Goal: Task Accomplishment & Management: Complete application form

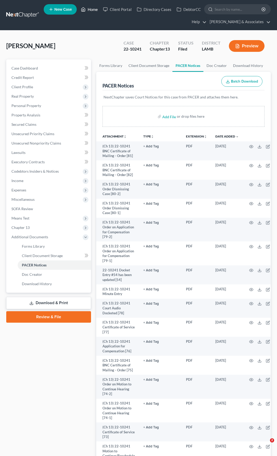
click at [90, 10] on link "Home" at bounding box center [89, 9] width 22 height 9
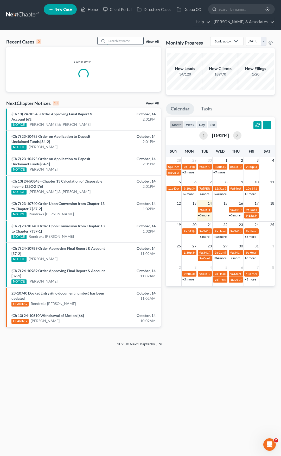
click at [117, 41] on input "search" at bounding box center [125, 41] width 36 height 8
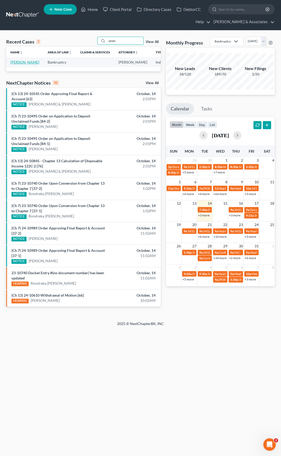
type input "yeats"
click at [16, 62] on link "Yeats, William" at bounding box center [24, 62] width 29 height 4
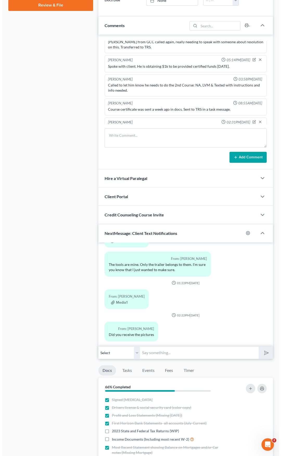
scroll to position [260, 0]
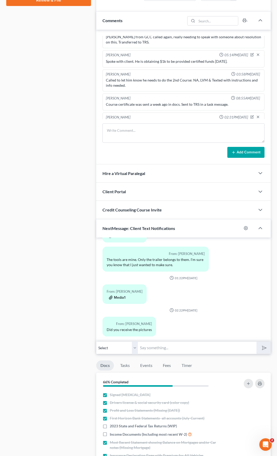
click at [121, 295] on button "Media1" at bounding box center [117, 297] width 17 height 4
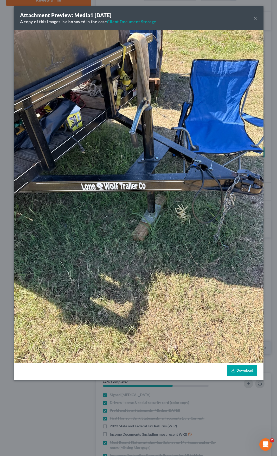
scroll to position [2756, 0]
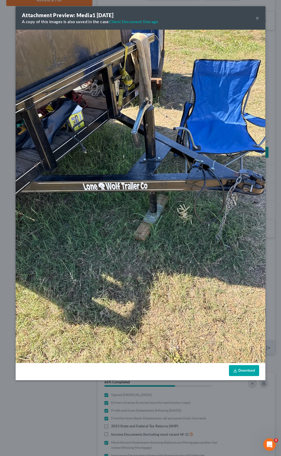
click at [258, 17] on button "×" at bounding box center [258, 18] width 4 height 6
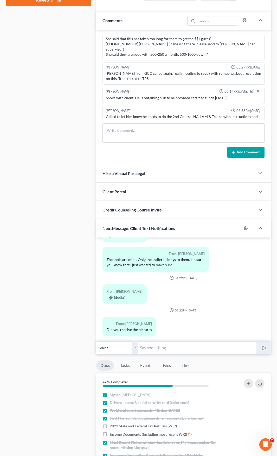
scroll to position [2793, 0]
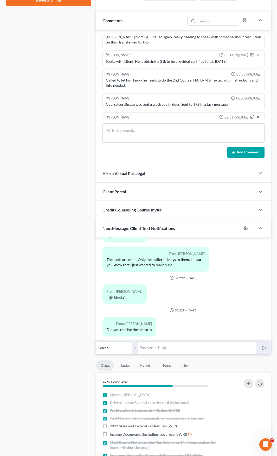
click at [155, 347] on input "text" at bounding box center [197, 347] width 119 height 13
type input "I do not see the length"
click at [257, 342] on button "submit" at bounding box center [264, 348] width 14 height 12
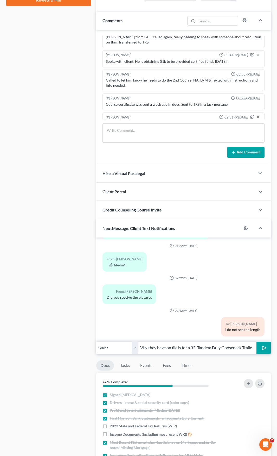
scroll to position [0, 79]
type input "Also, I need a copy of the VIN because the VIN they have on file is for a 32' T…"
click at [257, 342] on button "submit" at bounding box center [264, 348] width 14 height 12
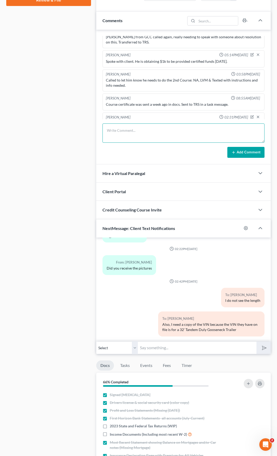
click at [139, 133] on textarea at bounding box center [184, 132] width 162 height 19
click at [184, 132] on textarea "I sent message to client regarding the below:" at bounding box center [184, 132] width 162 height 19
paste textarea "please ask him to take a photo of the VIN# to verify this is the same trailer t…"
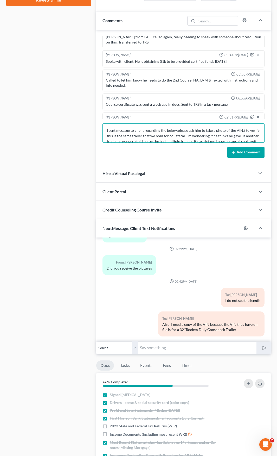
scroll to position [18, 0]
type textarea "I sent message to client regarding the below:please ask him to take a photo of …"
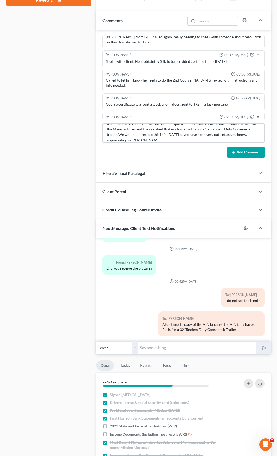
click at [245, 154] on button "Add Comment" at bounding box center [246, 152] width 37 height 11
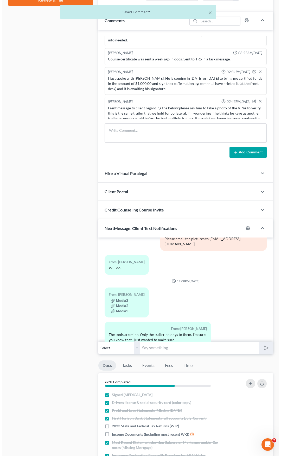
scroll to position [272, 0]
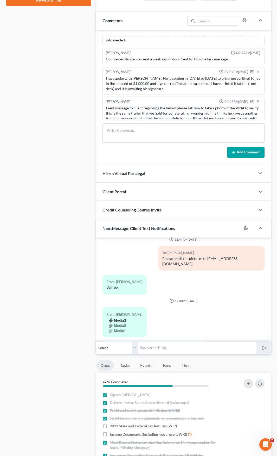
click at [118, 318] on button "Media3" at bounding box center [117, 320] width 17 height 4
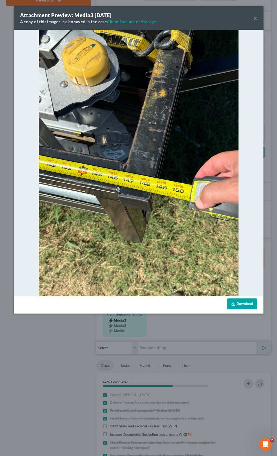
scroll to position [2802, 0]
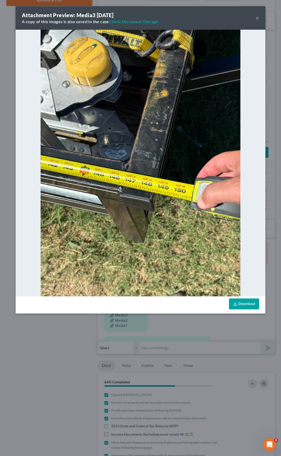
drag, startPoint x: 258, startPoint y: 19, endPoint x: 133, endPoint y: 332, distance: 336.9
click at [258, 19] on button "×" at bounding box center [258, 18] width 4 height 6
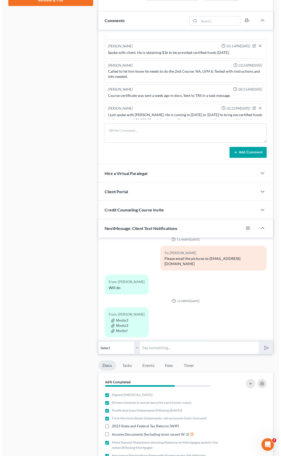
scroll to position [2838, 0]
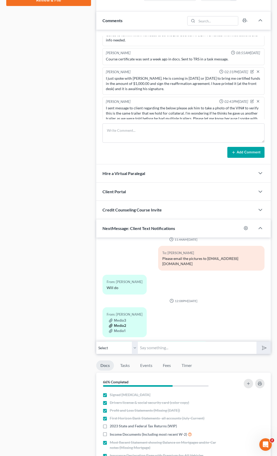
click at [113, 324] on button "Media2" at bounding box center [117, 326] width 17 height 4
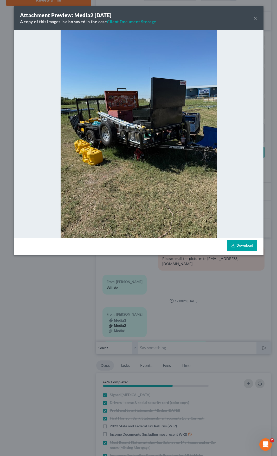
scroll to position [2802, 0]
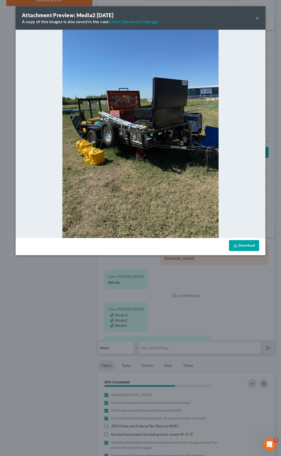
click at [257, 18] on button "×" at bounding box center [258, 18] width 4 height 6
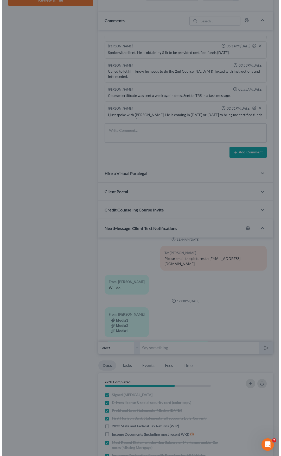
scroll to position [2838, 0]
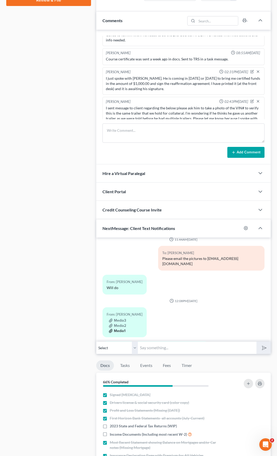
click at [120, 329] on button "Media1" at bounding box center [117, 331] width 17 height 4
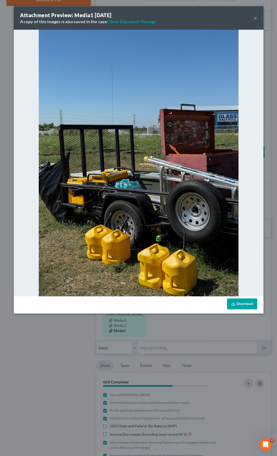
scroll to position [2802, 0]
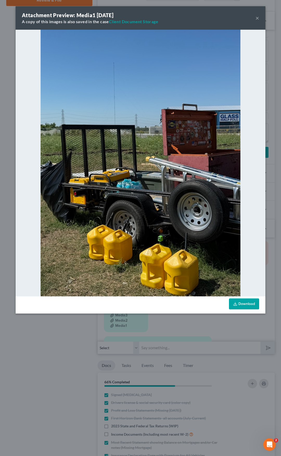
click at [257, 18] on button "×" at bounding box center [258, 18] width 4 height 6
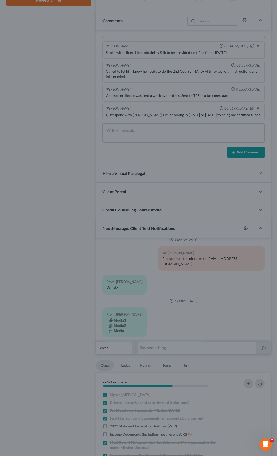
scroll to position [2838, 0]
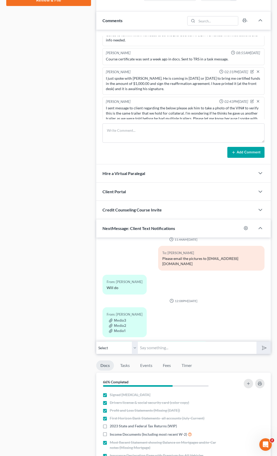
drag, startPoint x: 163, startPoint y: 351, endPoint x: 168, endPoint y: 349, distance: 4.7
click at [163, 351] on input "text" at bounding box center [197, 347] width 119 height 13
type input "I have the pictures"
click at [257, 342] on button "submit" at bounding box center [264, 348] width 14 height 12
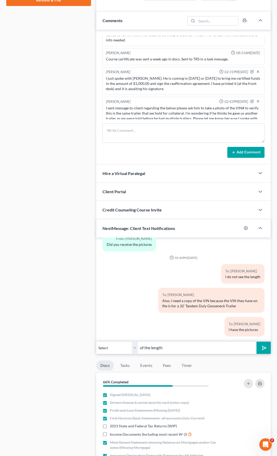
type input "of the length"
click at [257, 342] on button "submit" at bounding box center [264, 348] width 14 height 12
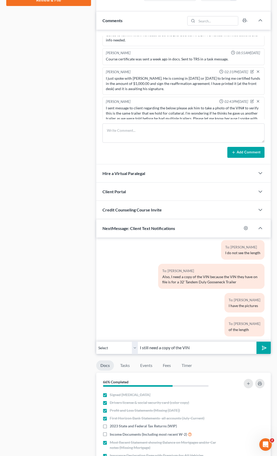
type input "I still need a copy of the VIN"
click at [257, 342] on button "submit" at bounding box center [264, 348] width 14 height 12
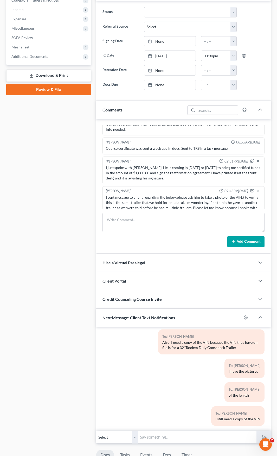
scroll to position [0, 0]
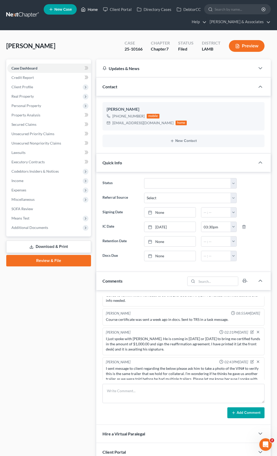
click at [90, 8] on link "Home" at bounding box center [89, 9] width 22 height 9
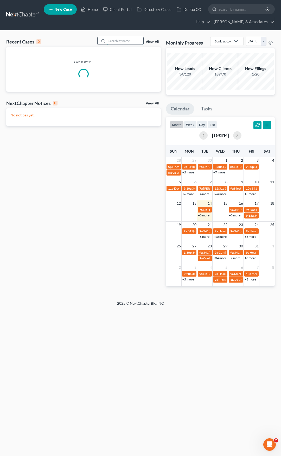
click at [122, 41] on input "search" at bounding box center [125, 41] width 36 height 8
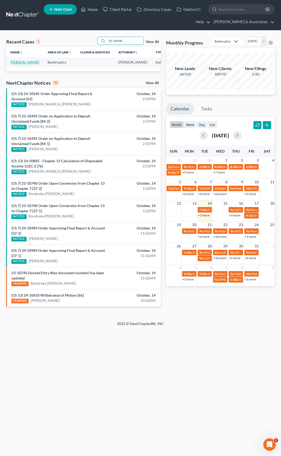
type input "25-10930"
click at [14, 61] on link "Williams, Toby" at bounding box center [24, 62] width 29 height 4
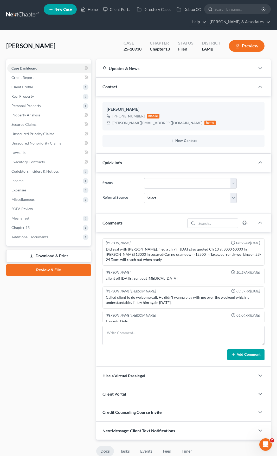
scroll to position [978, 0]
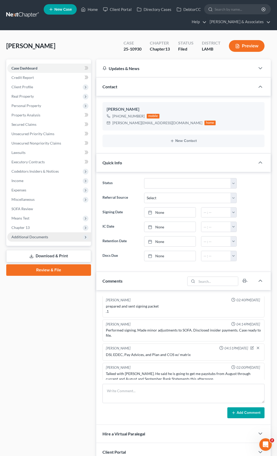
click at [23, 237] on span "Additional Documents" at bounding box center [29, 237] width 37 height 4
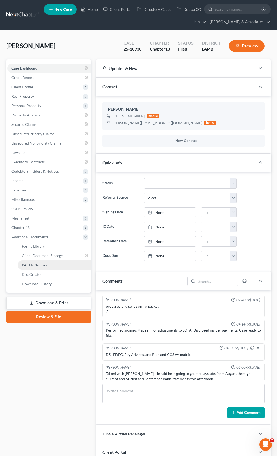
click at [33, 266] on span "PACER Notices" at bounding box center [34, 265] width 25 height 4
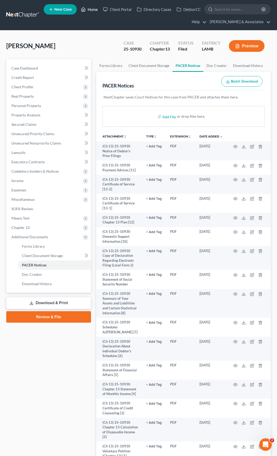
click at [89, 9] on link "Home" at bounding box center [89, 9] width 22 height 9
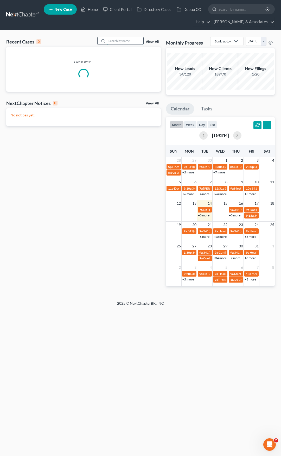
click at [127, 42] on input "search" at bounding box center [125, 41] width 36 height 8
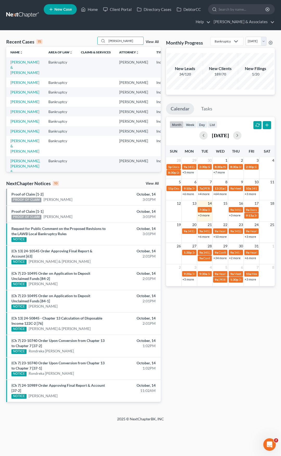
drag, startPoint x: 133, startPoint y: 40, endPoint x: 93, endPoint y: 44, distance: 40.5
click at [93, 44] on div "Recent Cases 15 Henderson View All" at bounding box center [83, 42] width 155 height 10
type input "Henderson"
click at [19, 133] on link "Henderson, Sharon" at bounding box center [24, 131] width 29 height 4
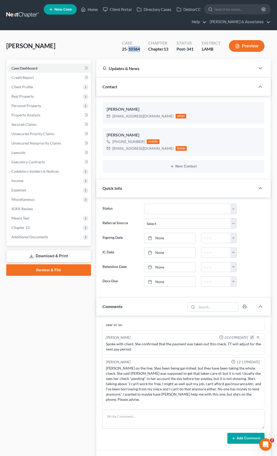
drag, startPoint x: 140, startPoint y: 49, endPoint x: 128, endPoint y: 48, distance: 11.7
click at [128, 48] on div "Case 25-10364" at bounding box center [131, 46] width 26 height 15
copy div "10364"
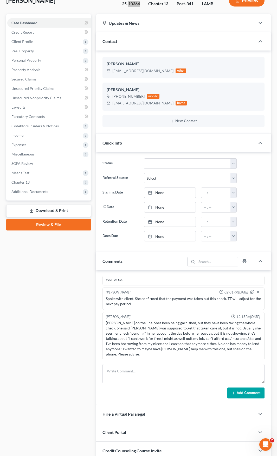
scroll to position [52, 0]
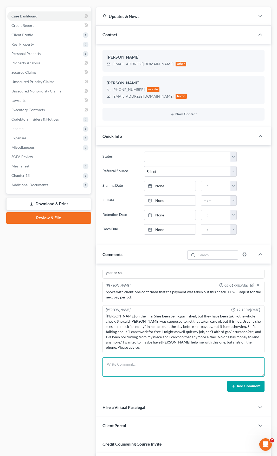
click at [150, 364] on textarea at bounding box center [184, 366] width 162 height 19
type textarea "I"
click at [141, 369] on textarea "Ms. Henderson came into the office. I have spoken with her and provided proof t…" at bounding box center [184, 366] width 162 height 19
paste textarea "PAYMENT HISTORY Date Received AmountReceived Description Type Of Receipt 6/10/2…"
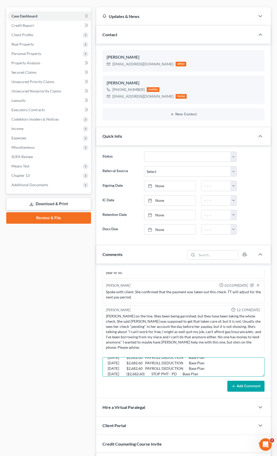
scroll to position [49, 0]
drag, startPoint x: 131, startPoint y: 374, endPoint x: 147, endPoint y: 371, distance: 15.8
click at [147, 371] on textarea "Ms. Henderson came into the office. I have spoken with her and provided proof t…" at bounding box center [184, 366] width 162 height 19
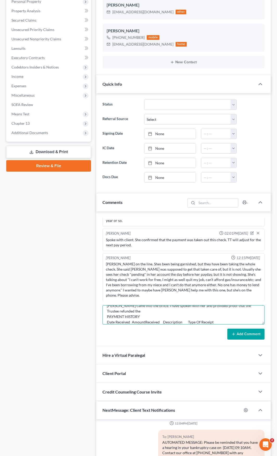
scroll to position [0, 0]
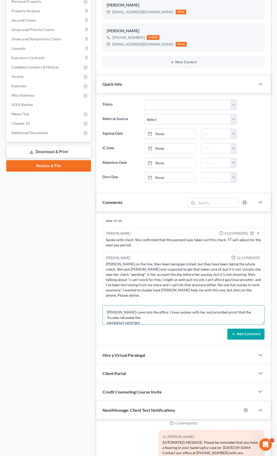
click at [146, 317] on textarea "Ms. Henderson came into the office. I have spoken with her and provided proof t…" at bounding box center [184, 314] width 162 height 19
paste textarea "$2,682.60"
type textarea "Ms. Henderson came into the office. I have spoken with her and provided proof t…"
click at [238, 333] on button "Add Comment" at bounding box center [246, 334] width 37 height 11
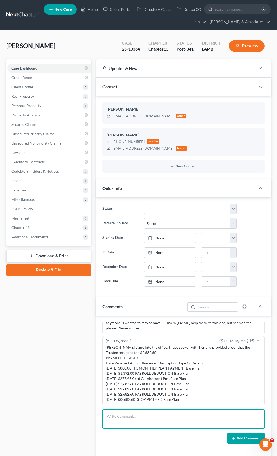
click at [117, 415] on textarea at bounding box center [184, 418] width 162 height 19
type textarea "Client called back and no one knows where this $ is.... Emailed the TT's office."
click at [237, 440] on button "Add Comment" at bounding box center [246, 438] width 37 height 11
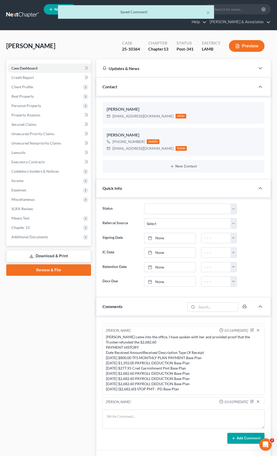
scroll to position [2231, 0]
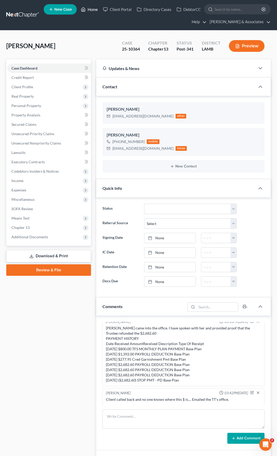
click at [93, 10] on link "Home" at bounding box center [89, 9] width 22 height 9
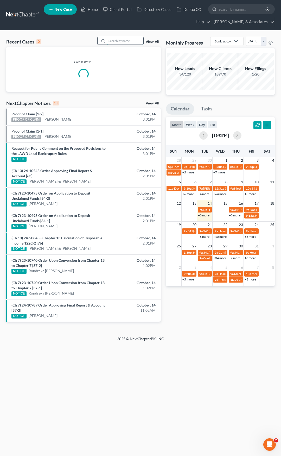
click at [126, 39] on input "search" at bounding box center [125, 41] width 36 height 8
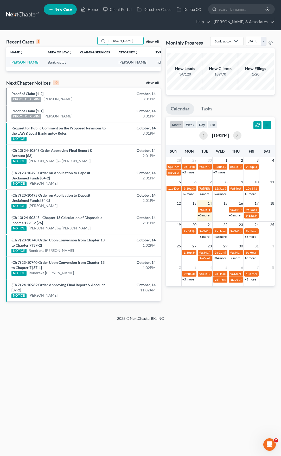
type input "HUtton"
click at [16, 64] on link "Hutton, Gabriella" at bounding box center [24, 62] width 29 height 4
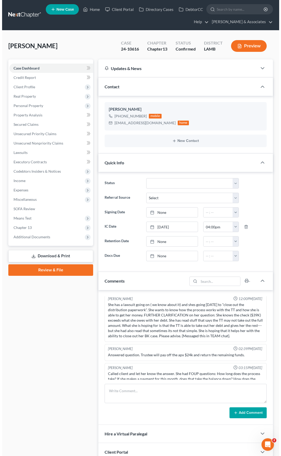
scroll to position [2701, 0]
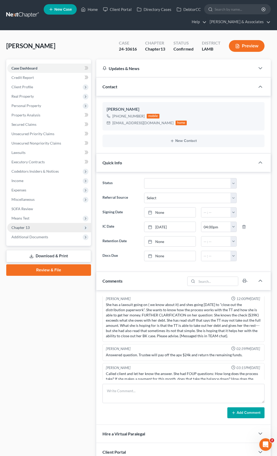
click at [25, 227] on span "Chapter 13" at bounding box center [20, 227] width 18 height 4
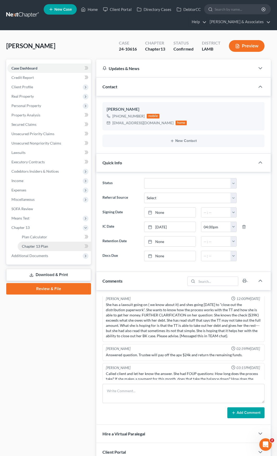
click at [39, 245] on span "Chapter 13 Plan" at bounding box center [35, 246] width 26 height 4
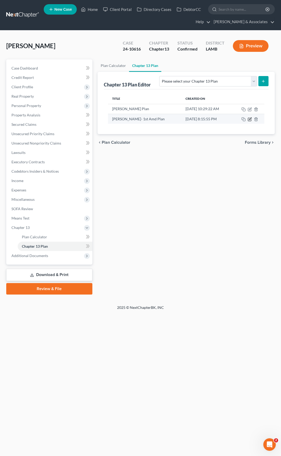
click at [251, 119] on icon "button" at bounding box center [250, 119] width 4 height 4
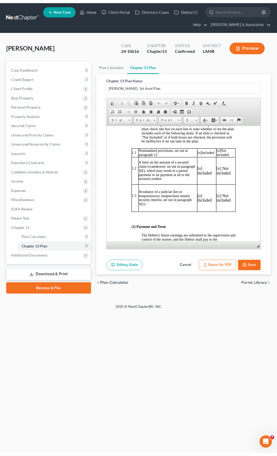
scroll to position [234, 0]
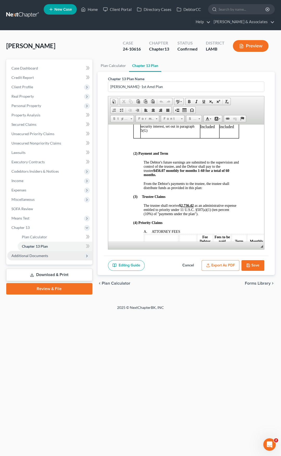
click at [34, 255] on span "Additional Documents" at bounding box center [29, 255] width 37 height 4
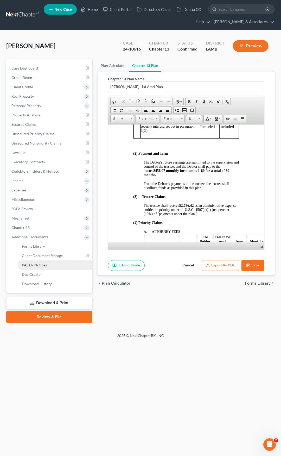
click at [29, 263] on span "PACER Notices" at bounding box center [34, 265] width 25 height 4
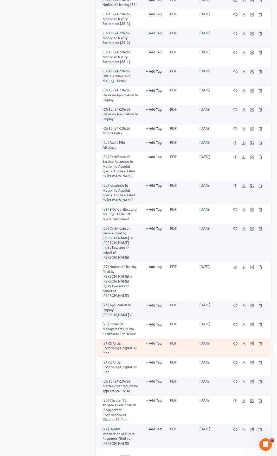
scroll to position [1250, 0]
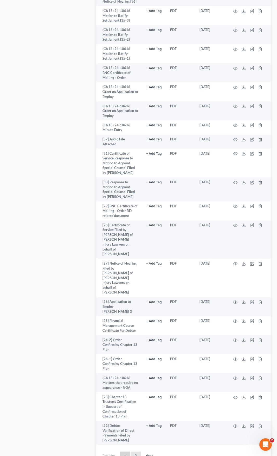
click at [135, 451] on link "2" at bounding box center [136, 455] width 10 height 8
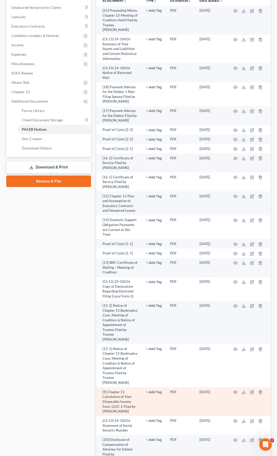
scroll to position [51, 0]
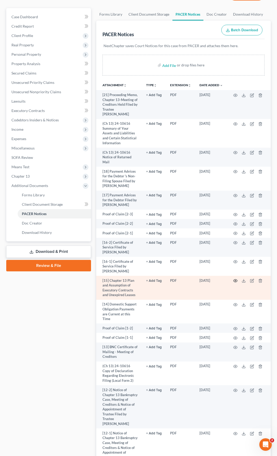
click at [236, 279] on icon "button" at bounding box center [236, 281] width 4 height 4
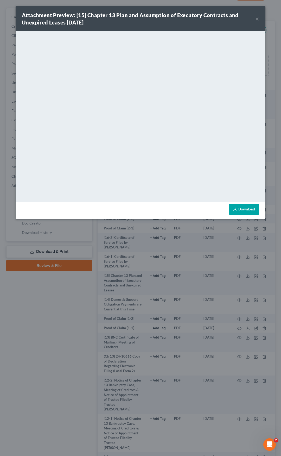
click at [257, 20] on button "×" at bounding box center [258, 19] width 4 height 6
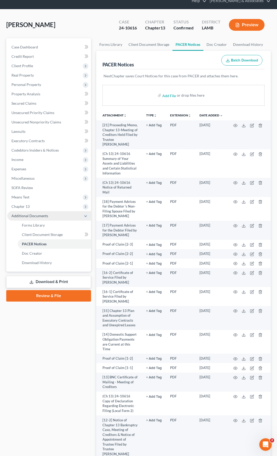
scroll to position [0, 0]
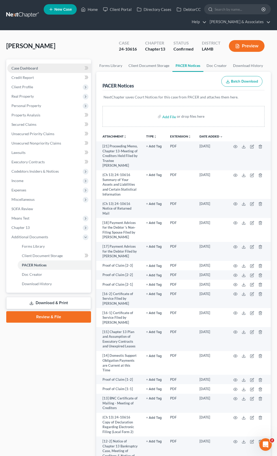
click at [29, 68] on span "Case Dashboard" at bounding box center [24, 68] width 27 height 4
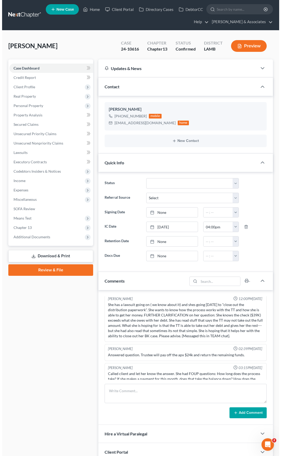
scroll to position [2701, 0]
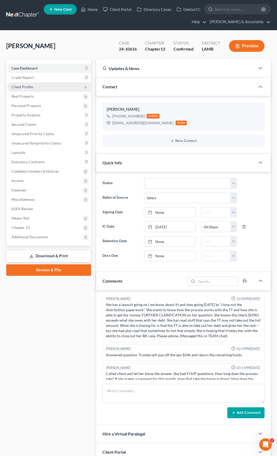
click at [24, 85] on span "Client Profile" at bounding box center [22, 87] width 22 height 4
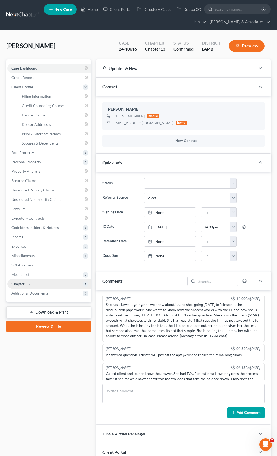
click at [21, 283] on span "Chapter 13" at bounding box center [20, 283] width 18 height 4
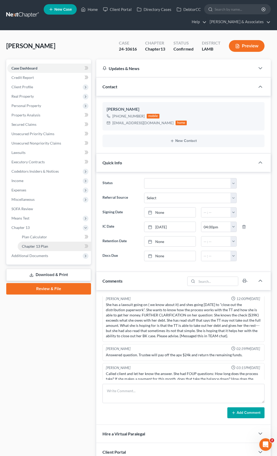
click at [32, 247] on span "Chapter 13 Plan" at bounding box center [35, 246] width 26 height 4
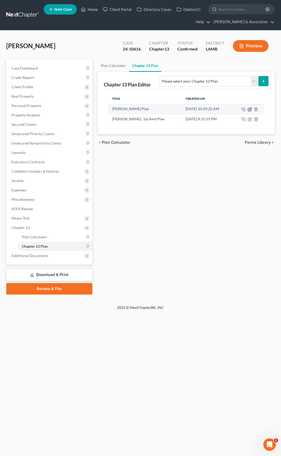
click at [251, 109] on icon "button" at bounding box center [250, 109] width 4 height 4
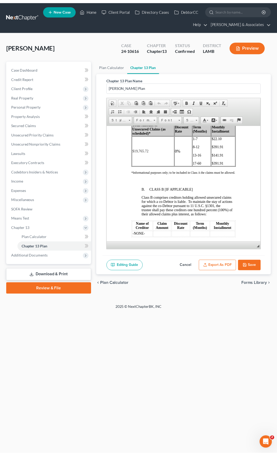
scroll to position [1302, 0]
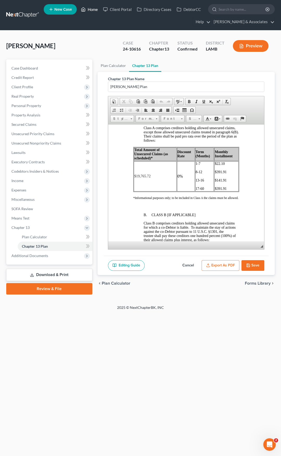
click at [94, 11] on link "Home" at bounding box center [89, 9] width 22 height 9
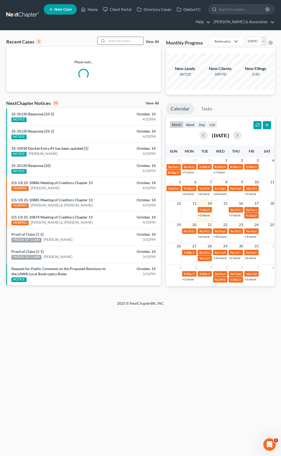
click at [112, 41] on input "search" at bounding box center [125, 41] width 36 height 8
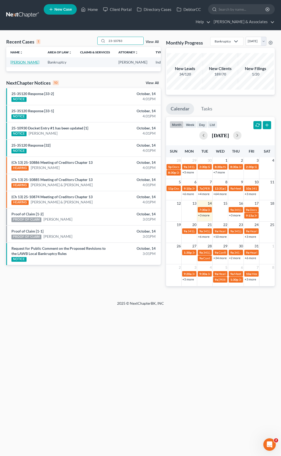
type input "23-10783"
click at [16, 62] on link "Beamon, Tamiko" at bounding box center [24, 62] width 29 height 4
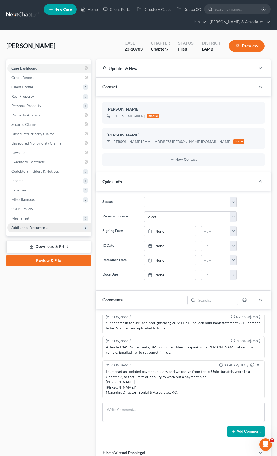
scroll to position [351, 0]
click at [33, 225] on span "Additional Documents" at bounding box center [29, 227] width 37 height 4
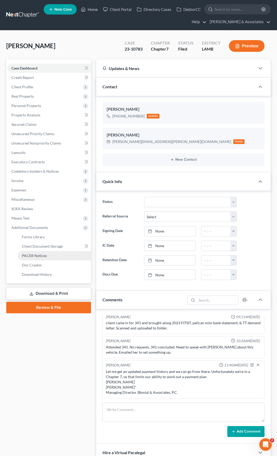
click at [32, 254] on span "PACER Notices" at bounding box center [34, 255] width 25 height 4
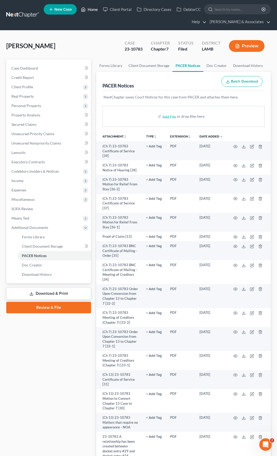
click at [89, 10] on link "Home" at bounding box center [89, 9] width 22 height 9
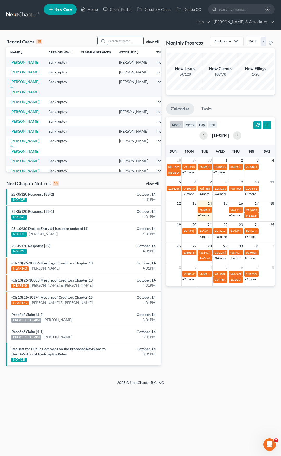
click at [130, 40] on input "search" at bounding box center [125, 41] width 36 height 8
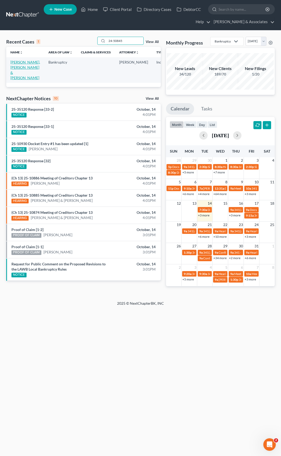
type input "24-50845"
click at [18, 62] on link "Phillips, Connor & Samantha" at bounding box center [25, 70] width 30 height 20
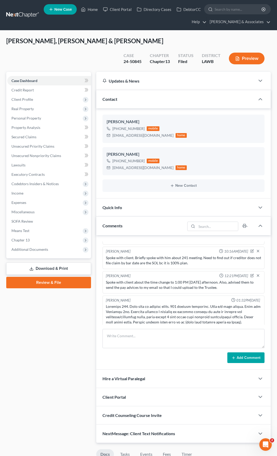
scroll to position [2459, 0]
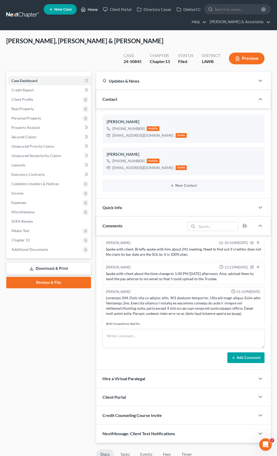
drag, startPoint x: 92, startPoint y: 10, endPoint x: 98, endPoint y: 29, distance: 19.9
click at [92, 10] on link "Home" at bounding box center [89, 9] width 22 height 9
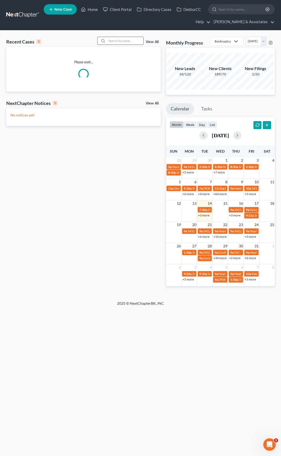
click at [120, 40] on input "search" at bounding box center [125, 41] width 36 height 8
paste input "25-10841"
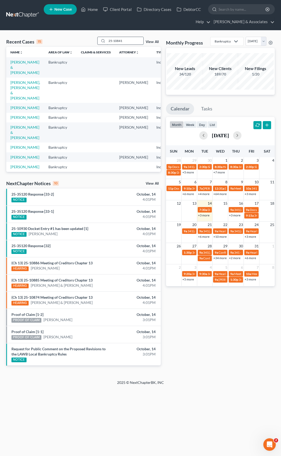
drag, startPoint x: 130, startPoint y: 42, endPoint x: 106, endPoint y: 42, distance: 24.5
click at [106, 42] on div "25-10841" at bounding box center [120, 41] width 46 height 8
drag, startPoint x: 131, startPoint y: 40, endPoint x: 102, endPoint y: 41, distance: 29.4
click at [102, 41] on div "25-10841" at bounding box center [120, 41] width 46 height 8
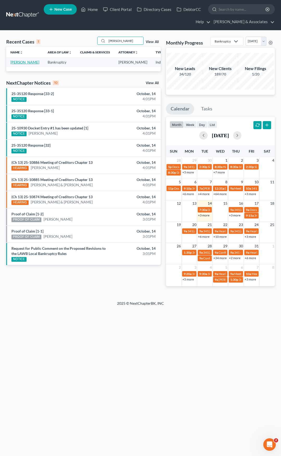
type input "Dutton"
click at [16, 63] on link "Dutton, Colton" at bounding box center [24, 62] width 29 height 4
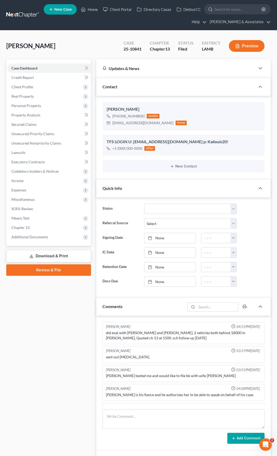
scroll to position [595, 0]
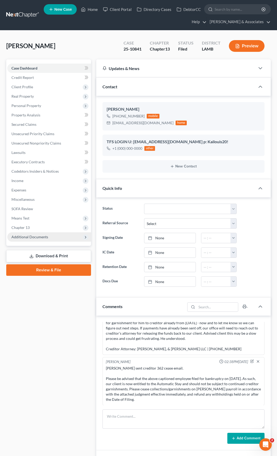
click at [23, 237] on span "Additional Documents" at bounding box center [29, 237] width 37 height 4
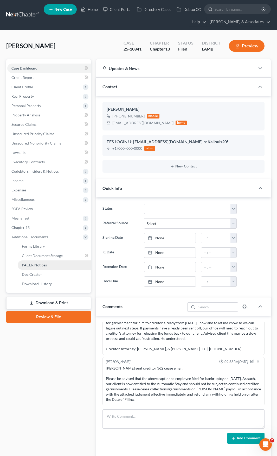
click at [30, 265] on span "PACER Notices" at bounding box center [34, 265] width 25 height 4
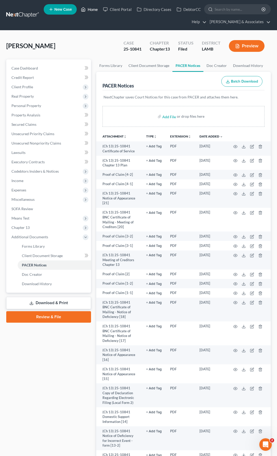
click at [93, 8] on link "Home" at bounding box center [89, 9] width 22 height 9
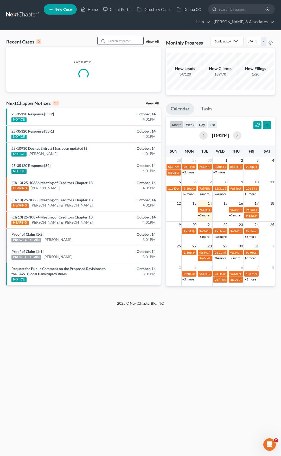
click at [127, 43] on input "search" at bounding box center [125, 41] width 36 height 8
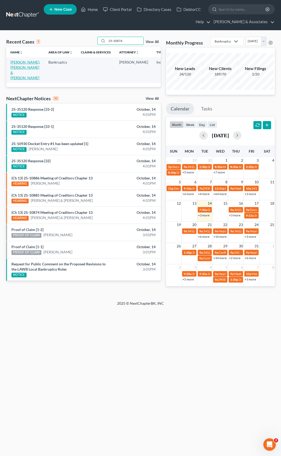
type input "25-10874"
click at [15, 67] on link "Payne, Lanquois & Shenekia" at bounding box center [25, 70] width 30 height 20
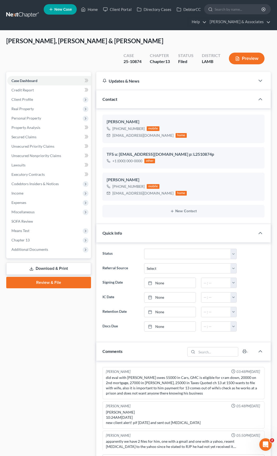
scroll to position [390, 0]
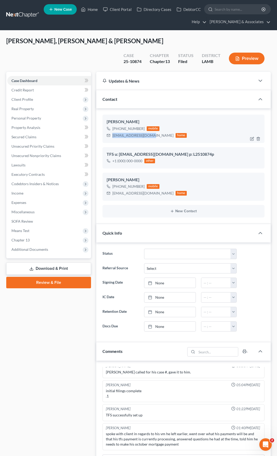
drag, startPoint x: 142, startPoint y: 123, endPoint x: 112, endPoint y: 124, distance: 29.4
click at [112, 133] on div "lanquois32@yahoo.com" at bounding box center [142, 135] width 61 height 5
copy div "lanquois32@yahoo.com"
drag, startPoint x: 129, startPoint y: 183, endPoint x: 140, endPoint y: 181, distance: 11.0
click at [129, 191] on div "smp27@ymail.com" at bounding box center [142, 193] width 61 height 5
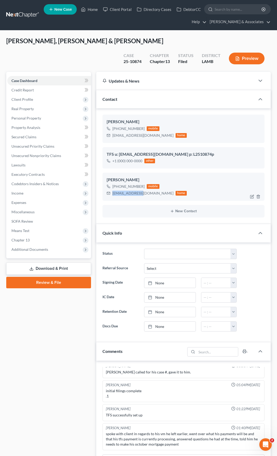
drag, startPoint x: 142, startPoint y: 181, endPoint x: 113, endPoint y: 180, distance: 29.2
click at [113, 191] on div "smp27@ymail.com" at bounding box center [142, 193] width 61 height 5
copy div "smp27@ymail.com"
drag, startPoint x: 26, startPoint y: 46, endPoint x: 83, endPoint y: 48, distance: 57.0
click at [83, 45] on span "Payne, Lanquois & Shenekia" at bounding box center [84, 41] width 157 height 8
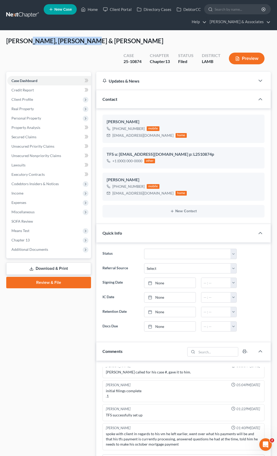
copy span "Lanquois & Shenekia"
click at [92, 8] on link "Home" at bounding box center [89, 9] width 22 height 9
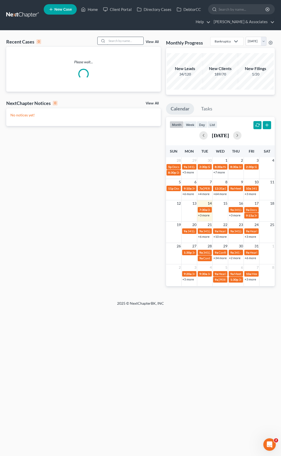
click at [134, 41] on input "search" at bounding box center [125, 41] width 36 height 8
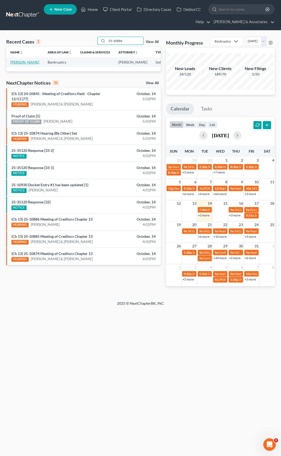
type input "25-10886"
click at [16, 63] on link "Giaccone, Cherie" at bounding box center [24, 62] width 29 height 4
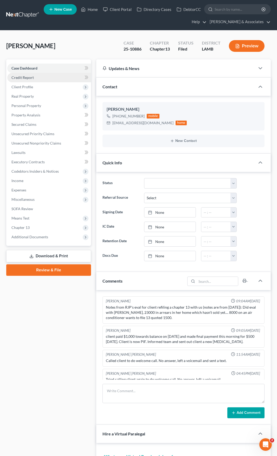
scroll to position [1284, 0]
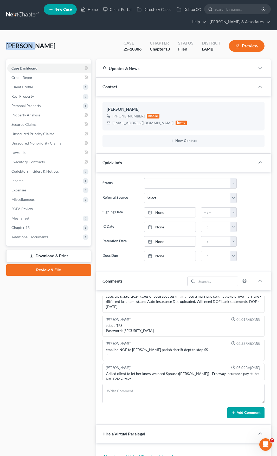
drag, startPoint x: 31, startPoint y: 45, endPoint x: 7, endPoint y: 45, distance: 25.0
click at [7, 45] on span "Giaccone, Cherie" at bounding box center [30, 46] width 49 height 8
copy span "Giaccone"
click at [142, 126] on div "cheriegiaccone78@gmail.com home" at bounding box center [147, 122] width 80 height 7
drag, startPoint x: 158, startPoint y: 123, endPoint x: 113, endPoint y: 124, distance: 44.8
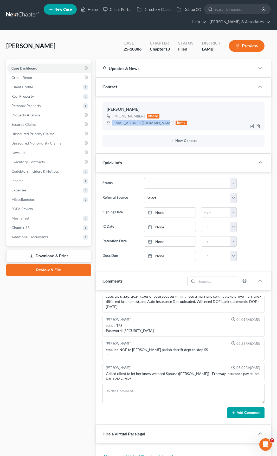
click at [113, 124] on div "cheriegiaccone78@gmail.com" at bounding box center [142, 122] width 61 height 5
copy div "cheriegiaccone78@gmail.com"
click at [92, 9] on link "Home" at bounding box center [89, 9] width 22 height 9
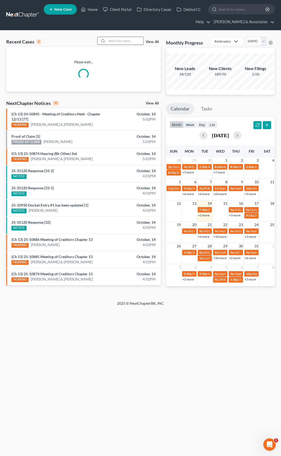
click at [131, 39] on input "search" at bounding box center [125, 41] width 36 height 8
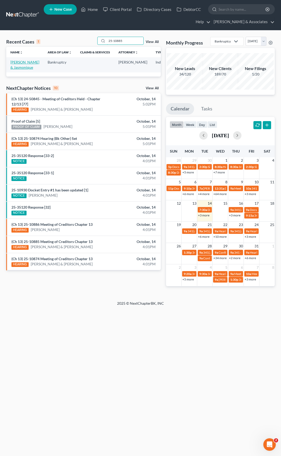
type input "25-10885"
click at [15, 61] on link "Jones, Wilbert & Jasmonique" at bounding box center [24, 65] width 29 height 10
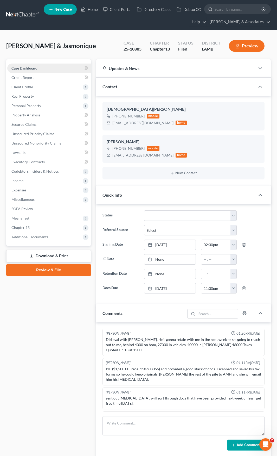
scroll to position [1089, 0]
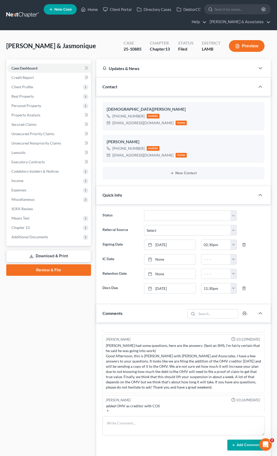
drag, startPoint x: 26, startPoint y: 46, endPoint x: 87, endPoint y: 46, distance: 61.4
click at [87, 46] on div "Jones, Wilbert & Jasmonique Upgraded Case 25-10885 Chapter Chapter 13 Status Fi…" at bounding box center [138, 48] width 265 height 23
copy span "Wilbert & Jasmonique"
drag, startPoint x: 158, startPoint y: 123, endPoint x: 112, endPoint y: 123, distance: 46.1
click at [112, 122] on div "jasmoniquewhite@gmail.com" at bounding box center [142, 122] width 61 height 5
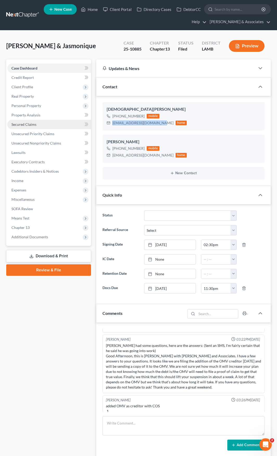
copy div "jasmoniquewhite@gmail.com"
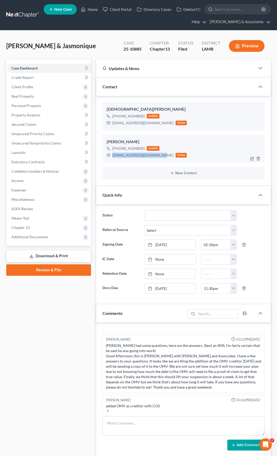
drag, startPoint x: 154, startPoint y: 155, endPoint x: 112, endPoint y: 156, distance: 42.2
click at [112, 156] on div "wilbertjonesjr@icloud.com home" at bounding box center [147, 155] width 80 height 7
copy div "wilbertjonesjr@icloud.com"
click at [92, 10] on link "Home" at bounding box center [89, 9] width 22 height 9
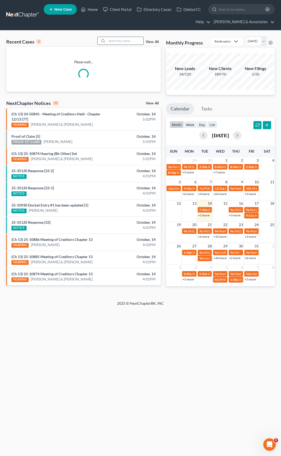
click at [135, 44] on input "search" at bounding box center [125, 41] width 36 height 8
paste input "25-10930"
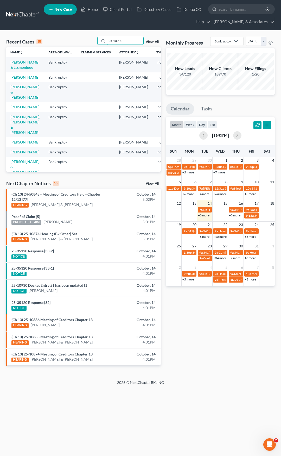
type input "25-10930"
click at [18, 62] on link "Jones, Wilbert & Jasmonique" at bounding box center [24, 65] width 29 height 10
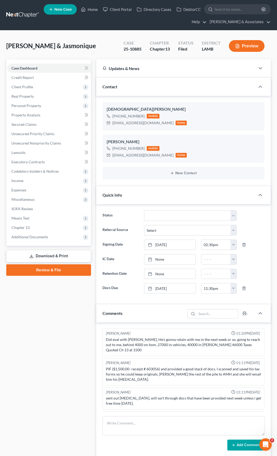
scroll to position [1089, 0]
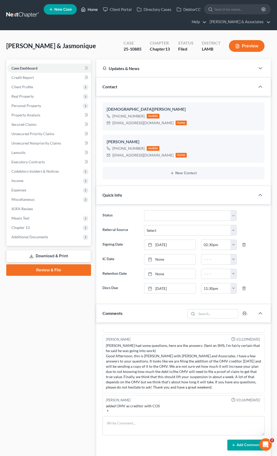
click at [92, 9] on link "Home" at bounding box center [89, 9] width 22 height 9
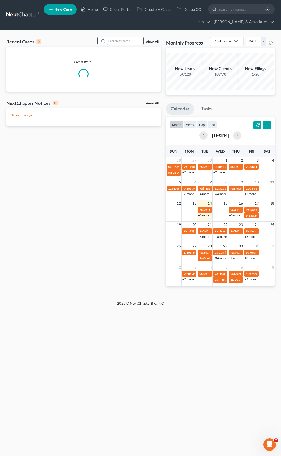
click at [122, 39] on input "search" at bounding box center [125, 41] width 36 height 8
paste input "25-10930"
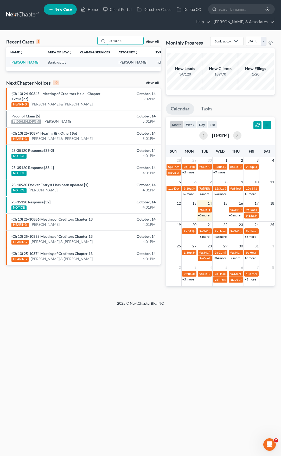
type input "25-10930"
click at [20, 62] on link "Williams, Toby" at bounding box center [24, 62] width 29 height 4
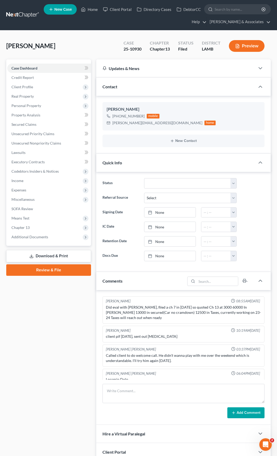
scroll to position [978, 0]
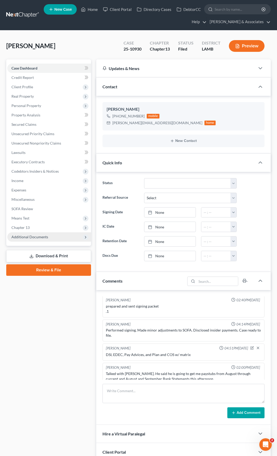
click at [39, 236] on span "Additional Documents" at bounding box center [29, 237] width 37 height 4
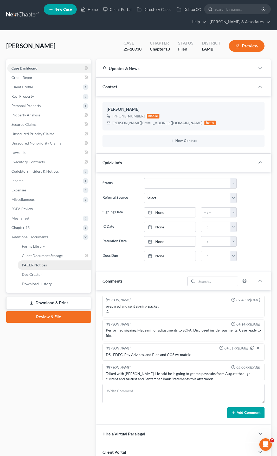
click at [36, 264] on span "PACER Notices" at bounding box center [34, 265] width 25 height 4
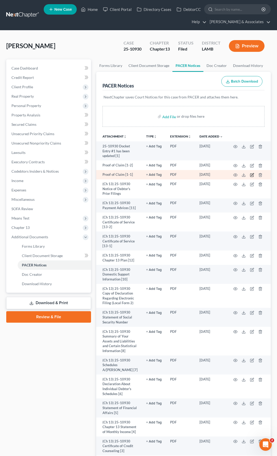
click at [252, 173] on icon "button" at bounding box center [252, 175] width 4 height 4
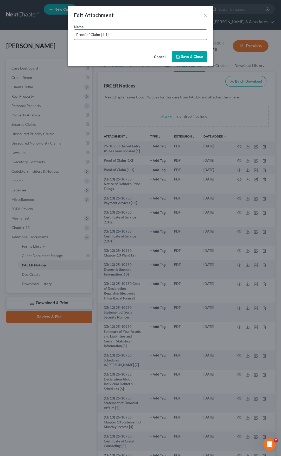
click at [142, 33] on input "Proof of Claim [1-1]" at bounding box center [140, 35] width 133 height 10
paste input "Ncb Management Service"
type input "Proof of Claim [1-1] - Ncb Management Service"
click at [188, 56] on span "Save & Close" at bounding box center [192, 56] width 22 height 4
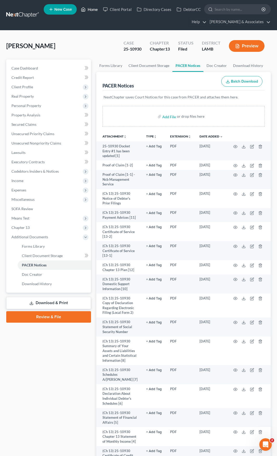
click at [91, 9] on link "Home" at bounding box center [89, 9] width 22 height 9
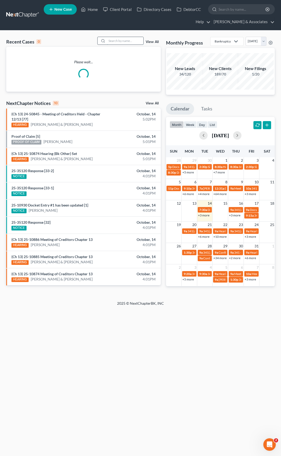
click at [114, 41] on input "search" at bounding box center [125, 41] width 36 height 8
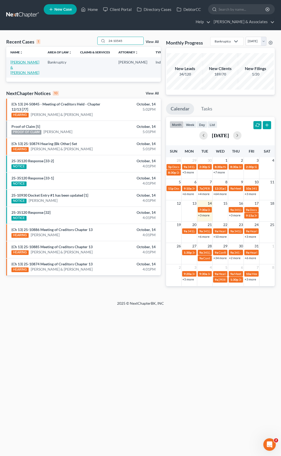
type input "24-10545"
click at [15, 61] on link "McLin, Mary & Dana" at bounding box center [24, 67] width 29 height 15
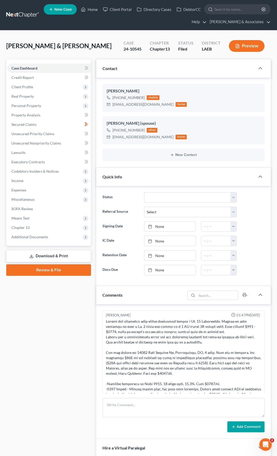
scroll to position [2765, 0]
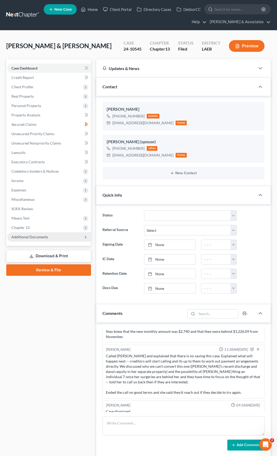
click at [30, 237] on span "Additional Documents" at bounding box center [29, 237] width 37 height 4
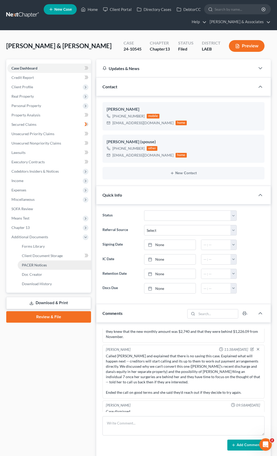
click at [31, 265] on span "PACER Notices" at bounding box center [34, 265] width 25 height 4
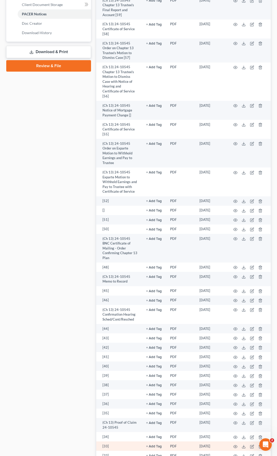
scroll to position [159, 0]
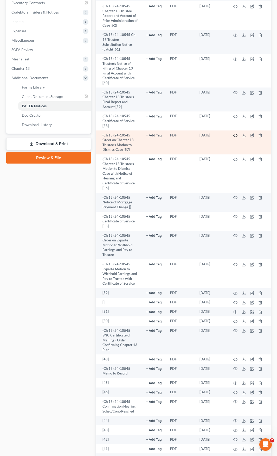
click at [236, 133] on icon "button" at bounding box center [236, 135] width 4 height 4
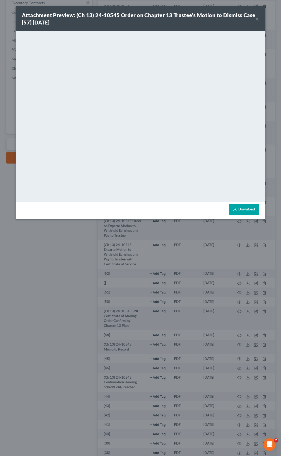
click at [258, 19] on button "×" at bounding box center [258, 19] width 4 height 6
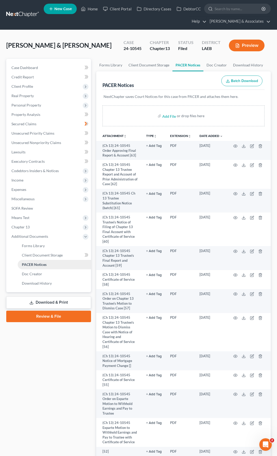
scroll to position [0, 0]
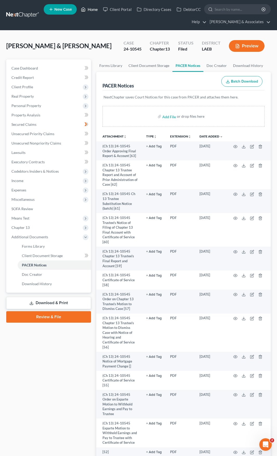
click at [96, 8] on link "Home" at bounding box center [89, 9] width 22 height 9
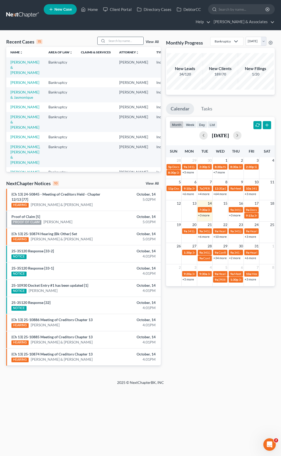
click at [122, 42] on input "search" at bounding box center [125, 41] width 36 height 8
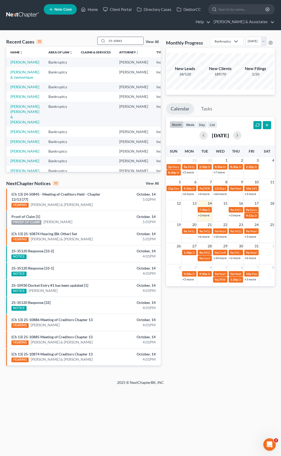
type input "25-10841"
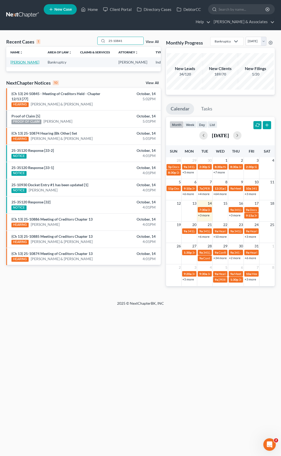
drag, startPoint x: 19, startPoint y: 62, endPoint x: 12, endPoint y: 63, distance: 7.4
click at [19, 62] on link "Dutton, Colton" at bounding box center [24, 62] width 29 height 4
select select "8"
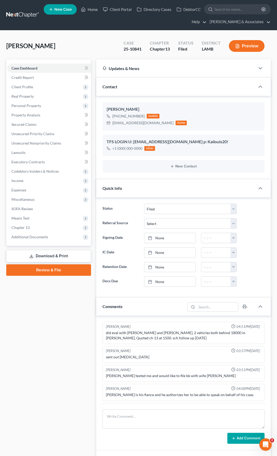
scroll to position [595, 0]
select select "8"
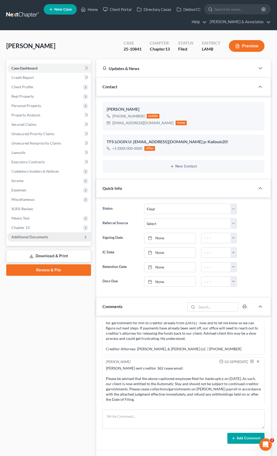
drag, startPoint x: 21, startPoint y: 237, endPoint x: 27, endPoint y: 239, distance: 6.9
click at [21, 237] on span "Additional Documents" at bounding box center [29, 237] width 37 height 4
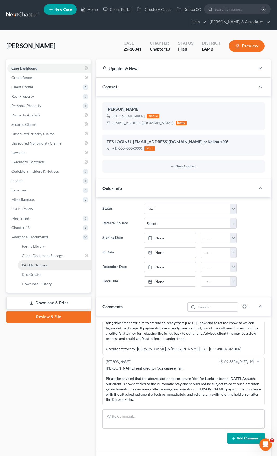
click at [32, 263] on span "PACER Notices" at bounding box center [34, 265] width 25 height 4
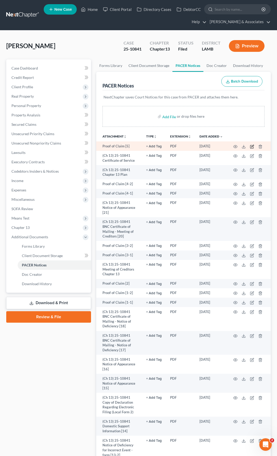
click at [251, 146] on icon "button" at bounding box center [252, 146] width 4 height 4
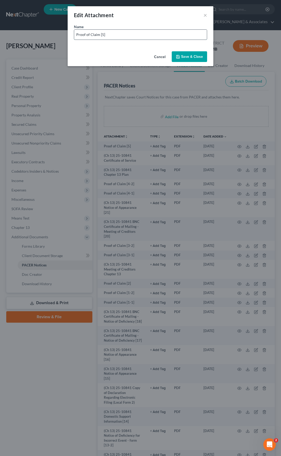
click at [118, 34] on input "Proof of Claim [5]" at bounding box center [140, 35] width 133 height 10
paste input "Quantum3 Group LLC as agent for Populus Financial Group Inc"
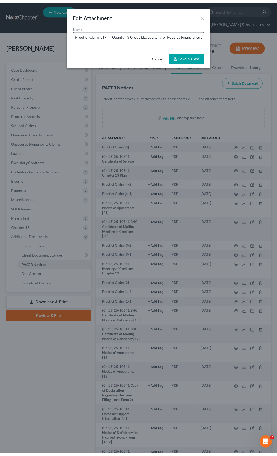
scroll to position [0, 4]
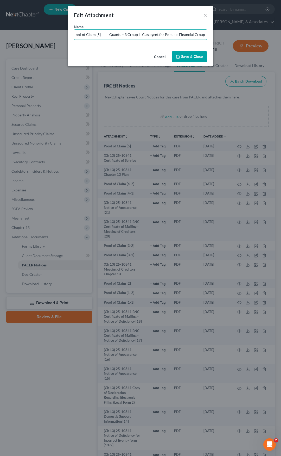
type input "Proof of Claim [5] - Quantum3 Group LLC as agent for Populus Financial Group Inc"
drag, startPoint x: 192, startPoint y: 57, endPoint x: 18, endPoint y: 64, distance: 173.7
click at [192, 57] on span "Save & Close" at bounding box center [192, 56] width 22 height 4
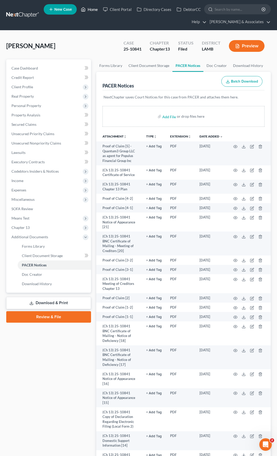
click at [90, 11] on link "Home" at bounding box center [89, 9] width 22 height 9
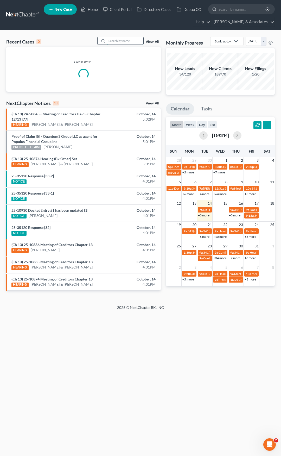
click at [109, 40] on input "search" at bounding box center [125, 41] width 36 height 8
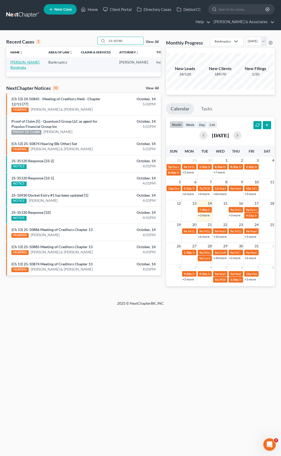
type input "23-10740"
click at [16, 64] on link "Pitts, Rondreka" at bounding box center [25, 65] width 30 height 10
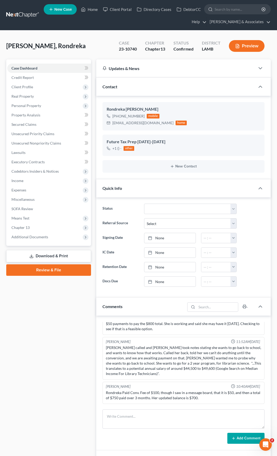
scroll to position [1256, 0]
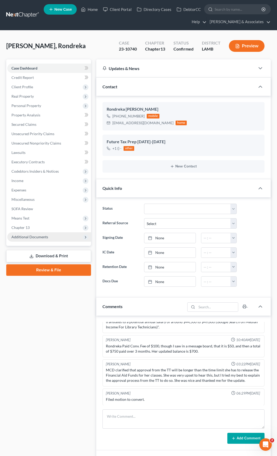
click at [27, 238] on span "Additional Documents" at bounding box center [29, 237] width 37 height 4
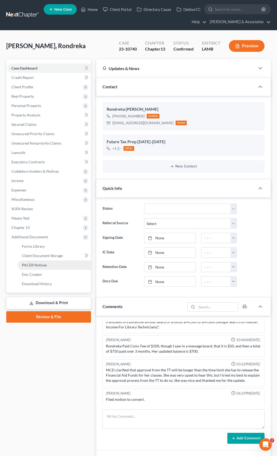
click at [42, 265] on span "PACER Notices" at bounding box center [34, 265] width 25 height 4
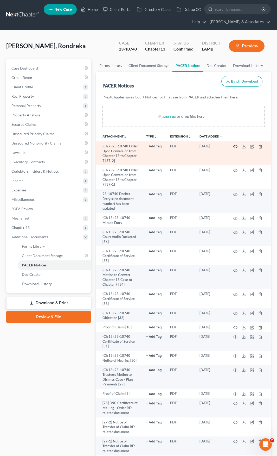
drag, startPoint x: 239, startPoint y: 145, endPoint x: 236, endPoint y: 145, distance: 3.1
click at [239, 145] on td at bounding box center [249, 153] width 44 height 24
click at [236, 145] on icon "button" at bounding box center [236, 146] width 4 height 3
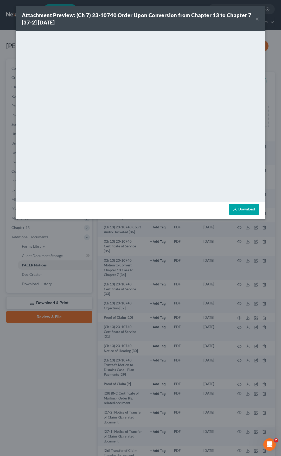
click at [258, 17] on button "×" at bounding box center [258, 19] width 4 height 6
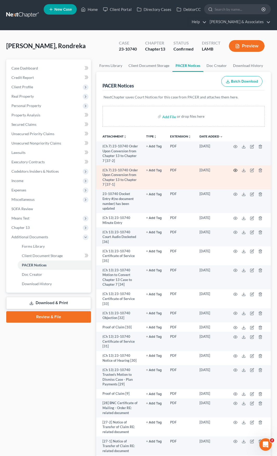
click at [237, 169] on icon "button" at bounding box center [236, 170] width 4 height 4
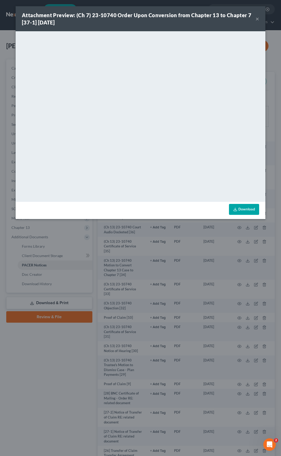
click at [256, 18] on button "×" at bounding box center [258, 19] width 4 height 6
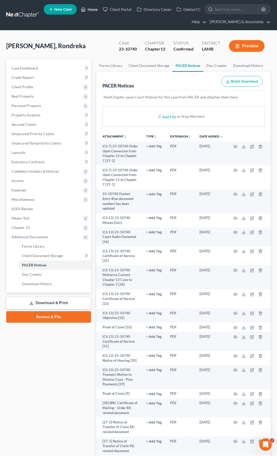
drag, startPoint x: 93, startPoint y: 8, endPoint x: 19, endPoint y: 20, distance: 75.5
click at [93, 8] on link "Home" at bounding box center [89, 9] width 22 height 9
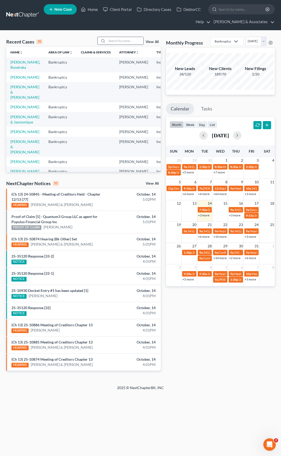
click at [123, 42] on input "search" at bounding box center [125, 41] width 36 height 8
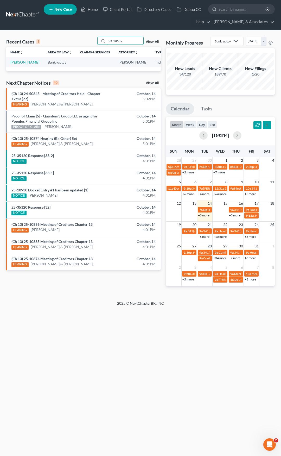
type input "25-10639"
click at [15, 63] on link "Smith, Erinn" at bounding box center [24, 62] width 29 height 4
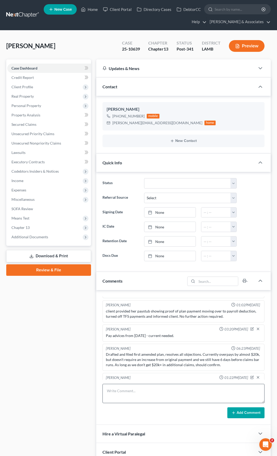
scroll to position [105, 0]
click at [31, 235] on span "Additional Documents" at bounding box center [29, 237] width 37 height 4
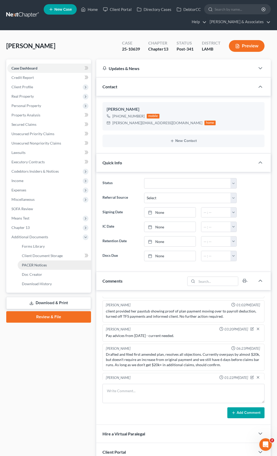
click at [38, 264] on span "PACER Notices" at bounding box center [34, 265] width 25 height 4
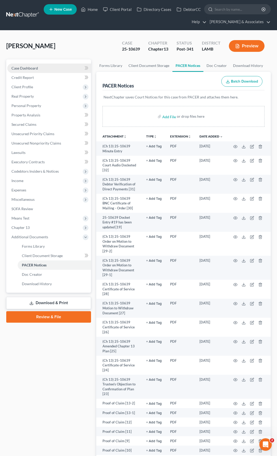
click at [21, 68] on span "Case Dashboard" at bounding box center [24, 68] width 27 height 4
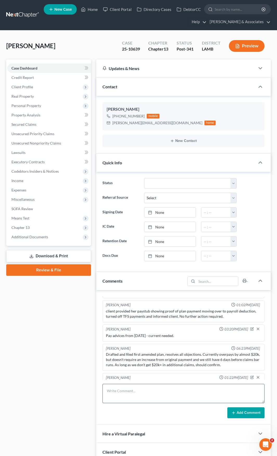
scroll to position [105, 0]
click at [137, 390] on textarea at bounding box center [184, 393] width 162 height 19
type textarea "DV filed and updated pay advices sent to TT"
click at [236, 412] on icon at bounding box center [234, 413] width 4 height 4
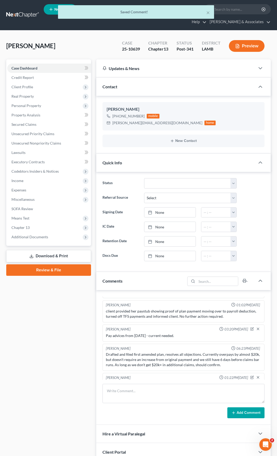
scroll to position [1385, 0]
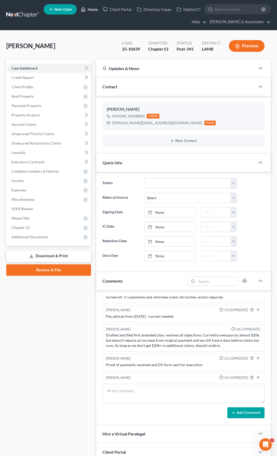
click at [90, 9] on link "Home" at bounding box center [89, 9] width 22 height 9
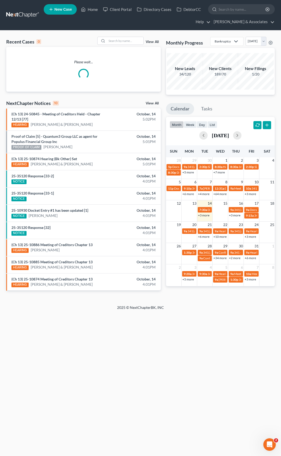
click at [205, 238] on link "+6 more" at bounding box center [203, 237] width 11 height 4
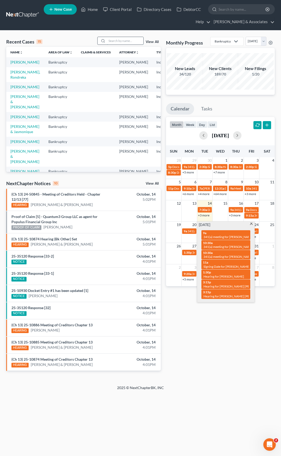
click at [114, 42] on input "search" at bounding box center [125, 41] width 36 height 8
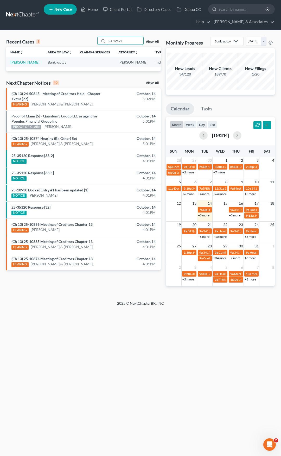
type input "24-12497"
click at [14, 61] on link "Rodrigue, Roland" at bounding box center [24, 62] width 29 height 4
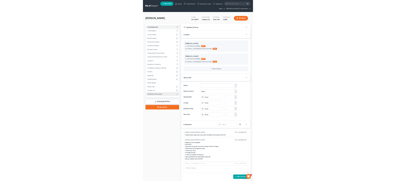
scroll to position [1461, 0]
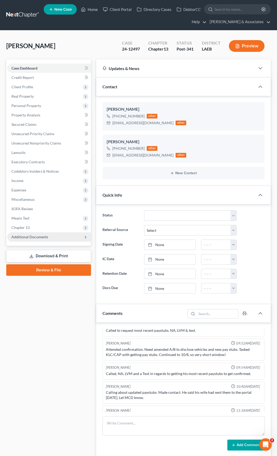
click at [33, 238] on span "Additional Documents" at bounding box center [29, 237] width 37 height 4
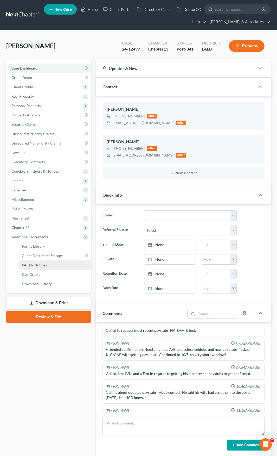
click at [33, 264] on span "PACER Notices" at bounding box center [34, 265] width 25 height 4
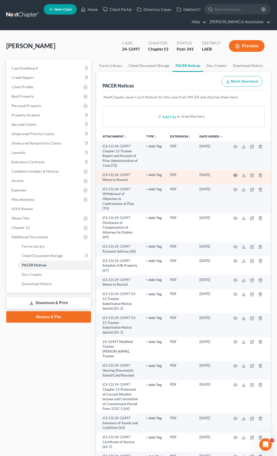
click at [236, 175] on circle "button" at bounding box center [235, 175] width 1 height 1
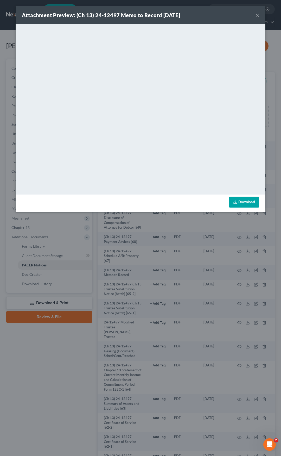
click at [257, 14] on button "×" at bounding box center [258, 15] width 4 height 6
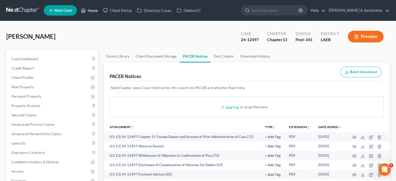
click at [93, 9] on link "Home" at bounding box center [89, 10] width 22 height 9
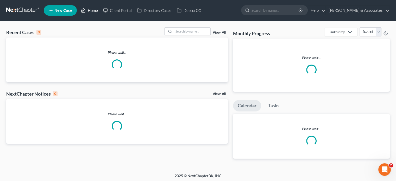
click at [91, 11] on link "Home" at bounding box center [89, 10] width 22 height 9
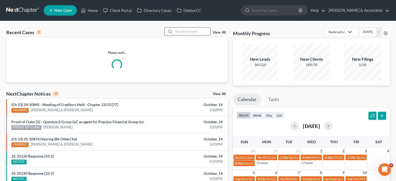
click at [183, 31] on input "search" at bounding box center [192, 32] width 36 height 8
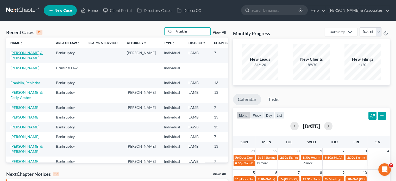
type input "Franklin"
click at [15, 58] on link "Franklin, Anthony & LaShonda" at bounding box center [26, 56] width 32 height 10
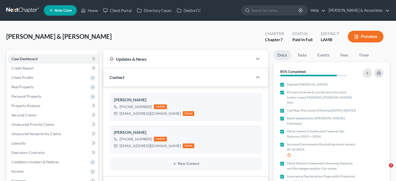
select select "17"
click at [27, 79] on span "Client Profile" at bounding box center [22, 77] width 22 height 4
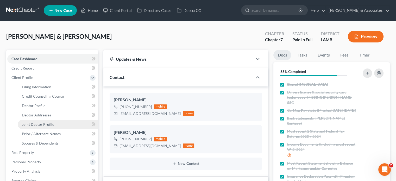
click at [39, 125] on span "Joint Debtor Profile" at bounding box center [38, 124] width 32 height 4
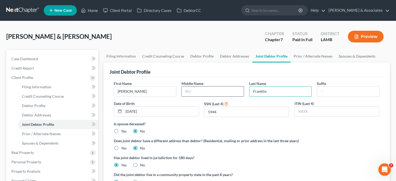
drag, startPoint x: 270, startPoint y: 90, endPoint x: 242, endPoint y: 86, distance: 28.4
click at [248, 92] on div "Last Name Franklin" at bounding box center [281, 89] width 68 height 16
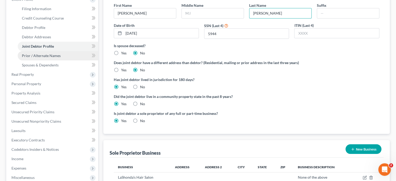
type input "Wilbert"
click at [40, 56] on span "Prior / Alternate Names" at bounding box center [41, 55] width 39 height 4
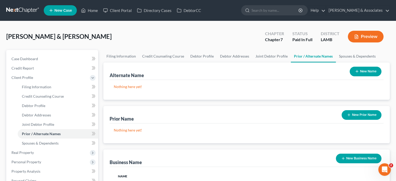
click at [366, 67] on button "New Name" at bounding box center [366, 72] width 32 height 10
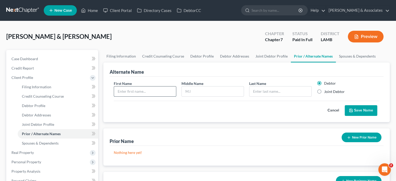
click at [136, 90] on input "text" at bounding box center [145, 91] width 62 height 10
type input "LaShonda"
click at [324, 93] on label "Joint Debtor" at bounding box center [334, 91] width 21 height 5
click at [326, 92] on input "Joint Debtor" at bounding box center [327, 90] width 3 height 3
radio input "true"
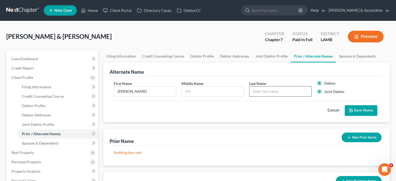
radio input "false"
drag, startPoint x: 272, startPoint y: 90, endPoint x: 272, endPoint y: 85, distance: 4.7
click at [272, 90] on input "text" at bounding box center [280, 91] width 62 height 10
type input "Franklin"
click at [355, 113] on button "Save Name" at bounding box center [361, 110] width 33 height 11
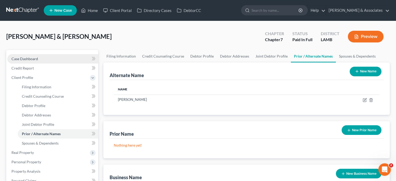
click at [35, 57] on span "Case Dashboard" at bounding box center [24, 58] width 27 height 4
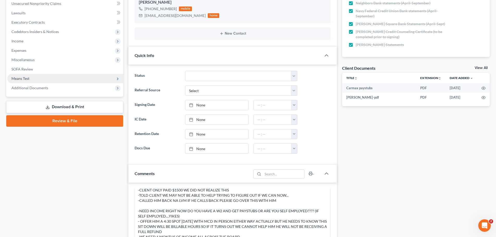
scroll to position [26, 0]
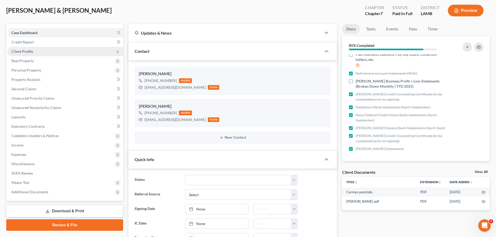
click at [22, 53] on span "Client Profile" at bounding box center [22, 51] width 22 height 4
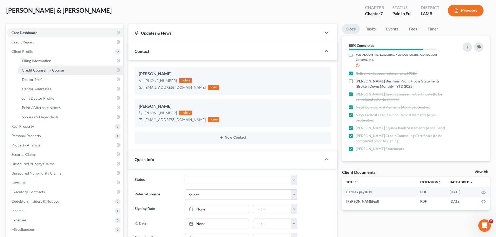
click at [40, 69] on span "Credit Counseling Course" at bounding box center [43, 70] width 42 height 4
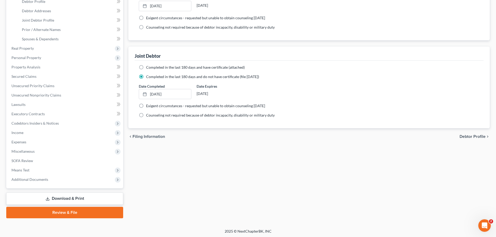
scroll to position [78, 0]
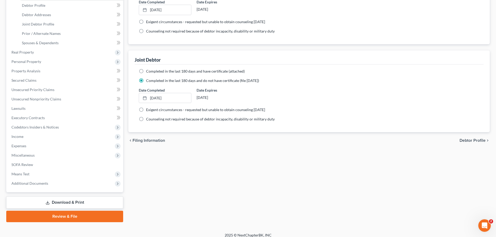
scroll to position [105, 0]
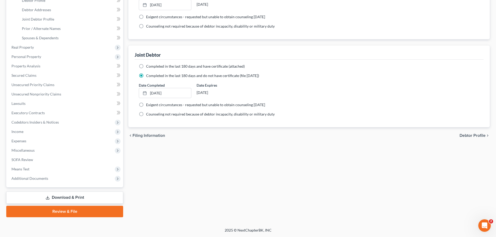
click at [59, 211] on link "Review & File" at bounding box center [64, 211] width 117 height 11
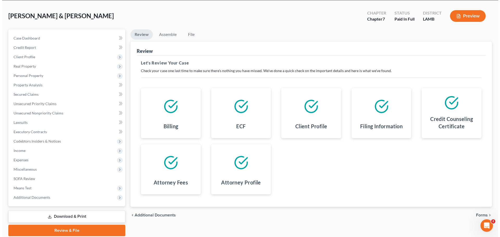
scroll to position [40, 0]
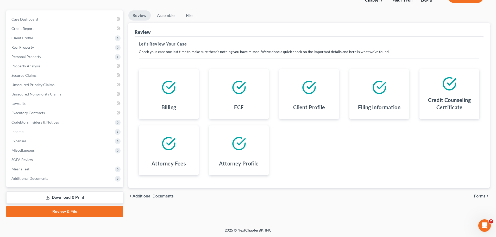
click at [475, 194] on span "Forms" at bounding box center [480, 196] width 12 height 4
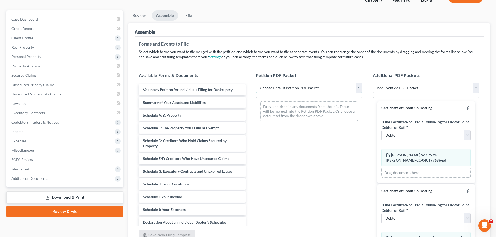
click at [360, 85] on select "Choose Default Petition PDF Packet Emergency Filing (Voluntary Petition and Cre…" at bounding box center [309, 88] width 106 height 10
select select "0"
click at [256, 83] on select "Choose Default Petition PDF Packet Emergency Filing (Voluntary Petition and Cre…" at bounding box center [309, 88] width 106 height 10
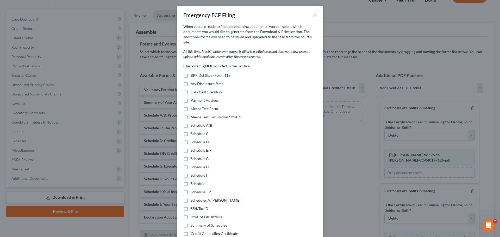
click at [191, 98] on label "Payment Advices" at bounding box center [205, 100] width 28 height 5
click at [193, 98] on input "Payment Advices" at bounding box center [194, 99] width 3 height 3
checkbox input "true"
click at [191, 106] on label "Means Test Form" at bounding box center [205, 108] width 28 height 5
click at [193, 106] on input "Means Test Form" at bounding box center [194, 107] width 3 height 3
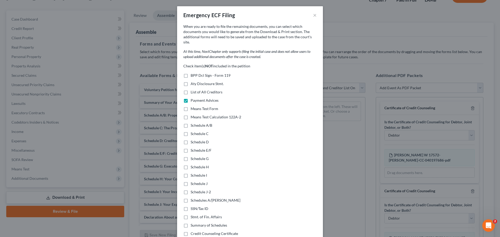
checkbox input "true"
click at [191, 115] on label "Means Test Calculation 122A-2" at bounding box center [216, 117] width 51 height 5
click at [193, 115] on input "Means Test Calculation 122A-2" at bounding box center [194, 116] width 3 height 3
checkbox input "true"
click at [191, 123] on label "Schedule A/B" at bounding box center [202, 125] width 22 height 5
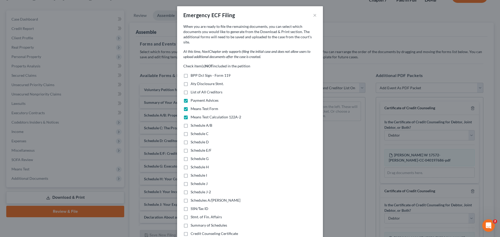
click at [193, 123] on input "Schedule A/B" at bounding box center [194, 124] width 3 height 3
checkbox input "true"
click at [191, 131] on label "Schedule C" at bounding box center [200, 133] width 18 height 5
click at [193, 131] on input "Schedule C" at bounding box center [194, 132] width 3 height 3
checkbox input "true"
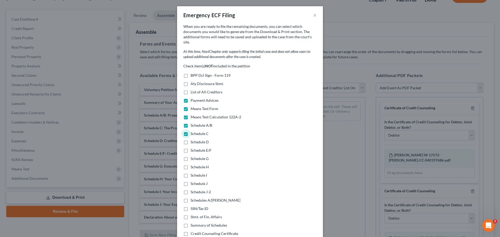
click at [191, 140] on label "Schedule D" at bounding box center [200, 142] width 18 height 5
click at [193, 140] on input "Schedule D" at bounding box center [194, 141] width 3 height 3
checkbox input "true"
click at [191, 131] on label "Schedule C" at bounding box center [200, 133] width 18 height 5
click at [193, 131] on input "Schedule C" at bounding box center [194, 132] width 3 height 3
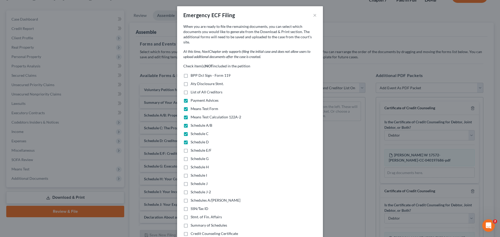
checkbox input "false"
click at [191, 140] on label "Schedule D" at bounding box center [200, 142] width 18 height 5
click at [193, 140] on input "Schedule D" at bounding box center [194, 141] width 3 height 3
checkbox input "false"
click at [191, 123] on label "Schedule A/B" at bounding box center [202, 125] width 22 height 5
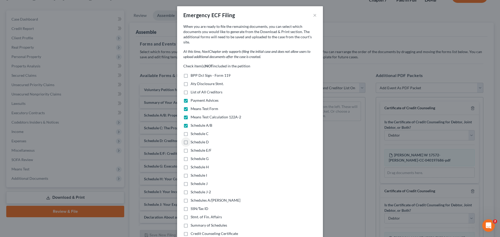
click at [193, 123] on input "Schedule A/B" at bounding box center [194, 124] width 3 height 3
checkbox input "false"
click at [191, 198] on label "Schedules A/B-J" at bounding box center [216, 200] width 50 height 5
click at [193, 198] on input "Schedules A/B-J" at bounding box center [194, 199] width 3 height 3
checkbox input "true"
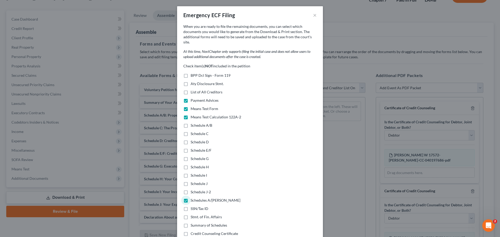
click at [191, 214] on label "Stmt. of Fin. Affairs" at bounding box center [206, 216] width 31 height 5
click at [193, 214] on input "Stmt. of Fin. Affairs" at bounding box center [194, 215] width 3 height 3
checkbox input "true"
click at [191, 223] on label "Summary of Schedules" at bounding box center [209, 225] width 36 height 5
click at [193, 223] on input "Summary of Schedules" at bounding box center [194, 224] width 3 height 3
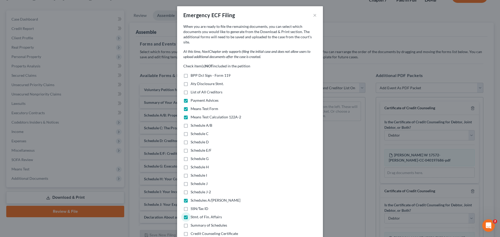
checkbox input "true"
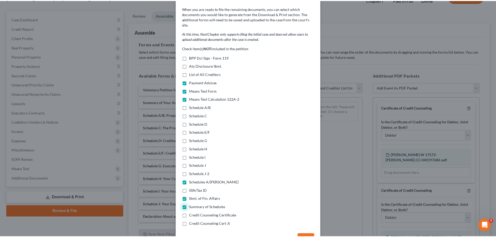
scroll to position [30, 0]
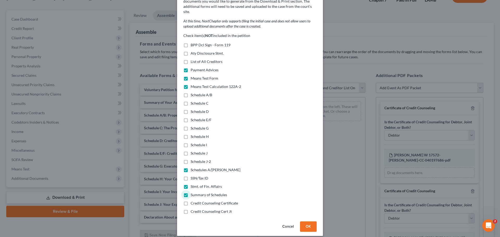
click at [306, 222] on button "OK" at bounding box center [308, 227] width 17 height 10
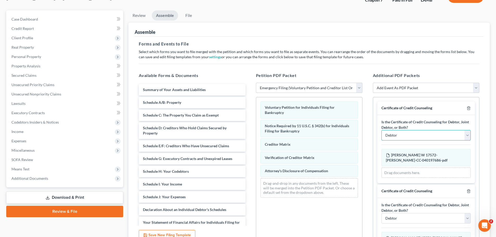
click at [401, 136] on select "Debtor Joint Debtor Debtor and Joint Debtor" at bounding box center [425, 135] width 89 height 10
select select "1"
click at [381, 130] on select "Debtor Joint Debtor Debtor and Joint Debtor" at bounding box center [425, 135] width 89 height 10
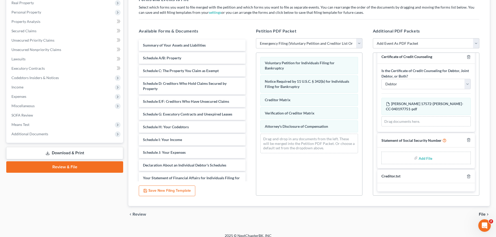
scroll to position [90, 0]
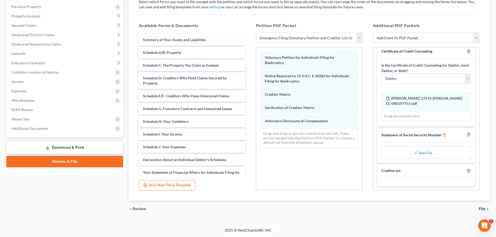
click at [420, 153] on input "file" at bounding box center [425, 152] width 12 height 9
type input "C:\fakepath\SSS.pdf"
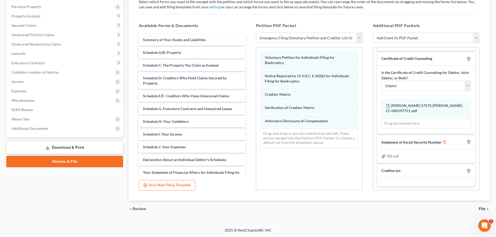
click at [481, 207] on span "File" at bounding box center [482, 209] width 7 height 4
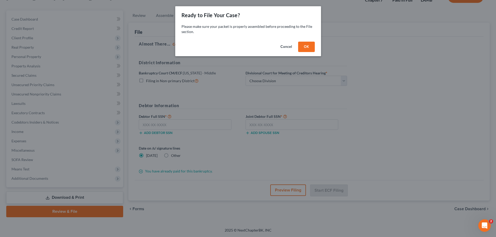
scroll to position [40, 0]
click at [305, 43] on button "OK" at bounding box center [308, 47] width 17 height 10
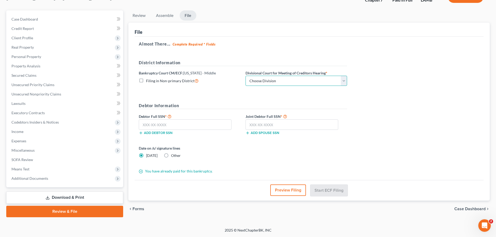
click at [282, 80] on select "Choose Division Baton Rouge" at bounding box center [296, 81] width 102 height 10
select select "0"
click at [245, 76] on select "Choose Division Baton Rouge" at bounding box center [296, 81] width 102 height 10
click at [168, 127] on input "text" at bounding box center [185, 124] width 93 height 10
type input "438-71-3461"
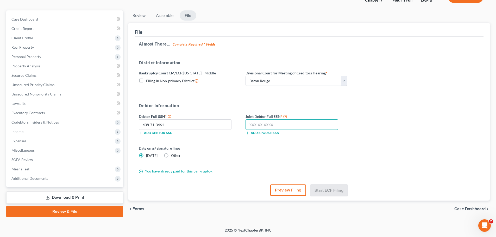
click at [253, 123] on input "text" at bounding box center [291, 124] width 93 height 10
type input "436-75-5944"
click at [331, 190] on button "Start ECF Filing" at bounding box center [328, 190] width 37 height 11
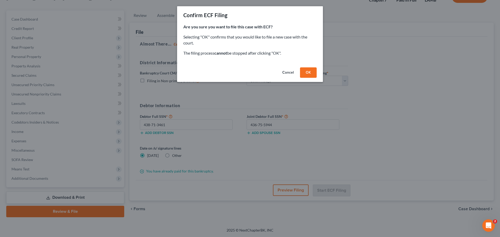
click at [310, 74] on button "OK" at bounding box center [308, 72] width 17 height 10
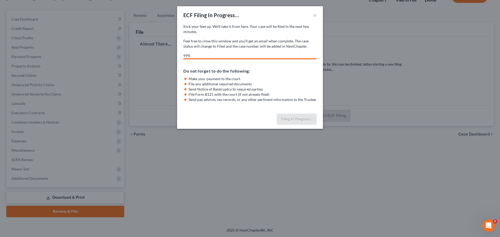
select select "0"
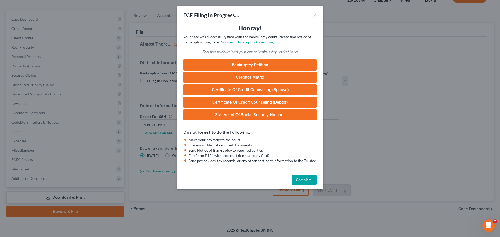
click at [262, 44] on p "Your case was successfully filed with the bankruptcy court. Please find notice …" at bounding box center [249, 39] width 133 height 10
click at [263, 43] on link "Notice of Bankruptcy Case Filing" at bounding box center [246, 42] width 53 height 4
click at [303, 180] on button "Complete!" at bounding box center [304, 180] width 25 height 10
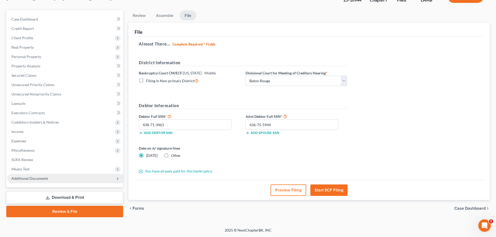
click at [36, 181] on span "Additional Documents" at bounding box center [65, 178] width 116 height 9
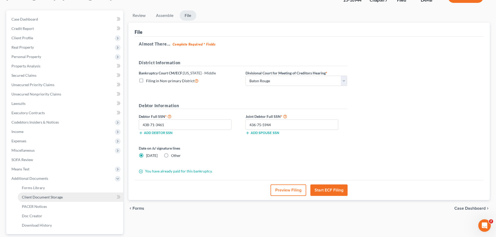
click at [52, 198] on span "Client Document Storage" at bounding box center [42, 197] width 41 height 4
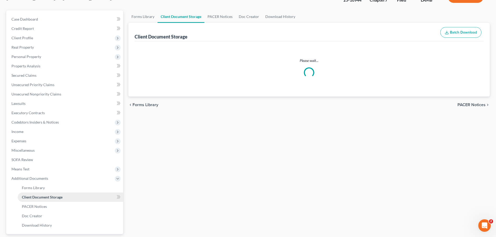
scroll to position [4, 0]
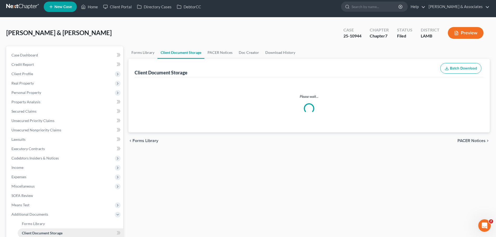
select select "13"
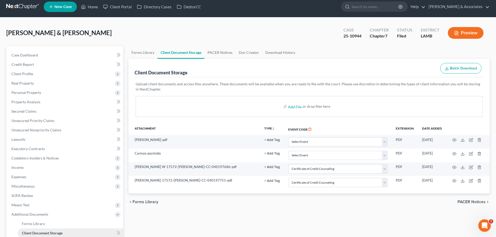
scroll to position [0, 0]
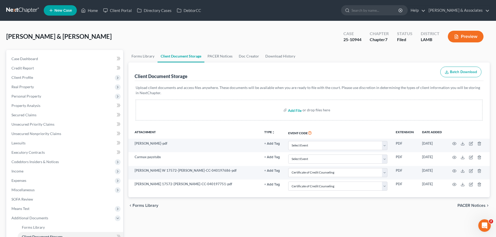
drag, startPoint x: 52, startPoint y: 198, endPoint x: 293, endPoint y: 112, distance: 255.9
click at [293, 112] on input "file" at bounding box center [294, 109] width 12 height 9
type input "C:\fakepath\NoF.pdf"
select select "13"
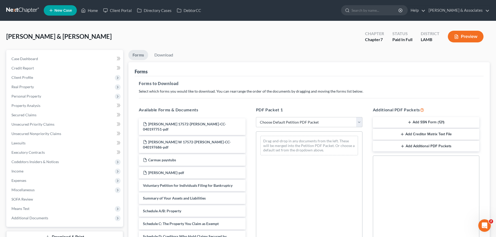
click at [399, 121] on button "Add SSN Form (121)" at bounding box center [426, 122] width 106 height 11
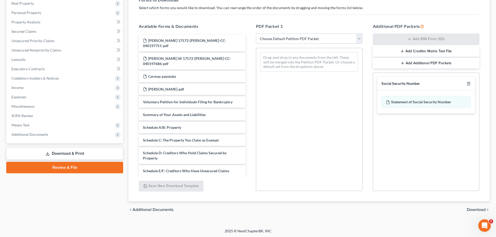
scroll to position [84, 0]
click at [479, 209] on span "Download" at bounding box center [476, 209] width 19 height 4
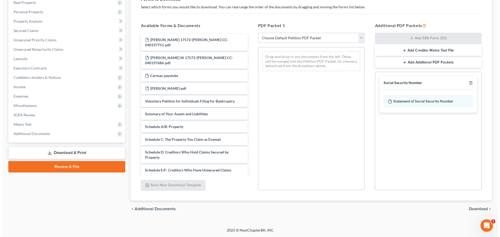
scroll to position [40, 0]
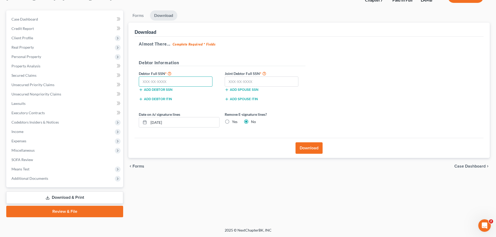
click at [191, 81] on input "text" at bounding box center [176, 82] width 74 height 10
type input "438-71-3461"
click at [254, 81] on input "text" at bounding box center [262, 82] width 74 height 10
type input "436-75-5944"
click at [309, 149] on button "Download" at bounding box center [308, 147] width 27 height 11
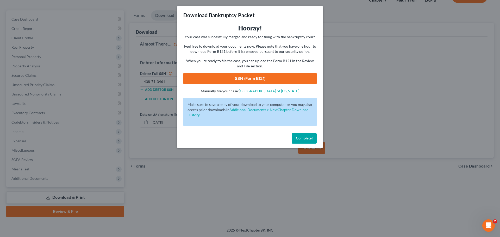
click at [240, 79] on link "SSN (Form B121)" at bounding box center [249, 78] width 133 height 11
